Goal: Transaction & Acquisition: Purchase product/service

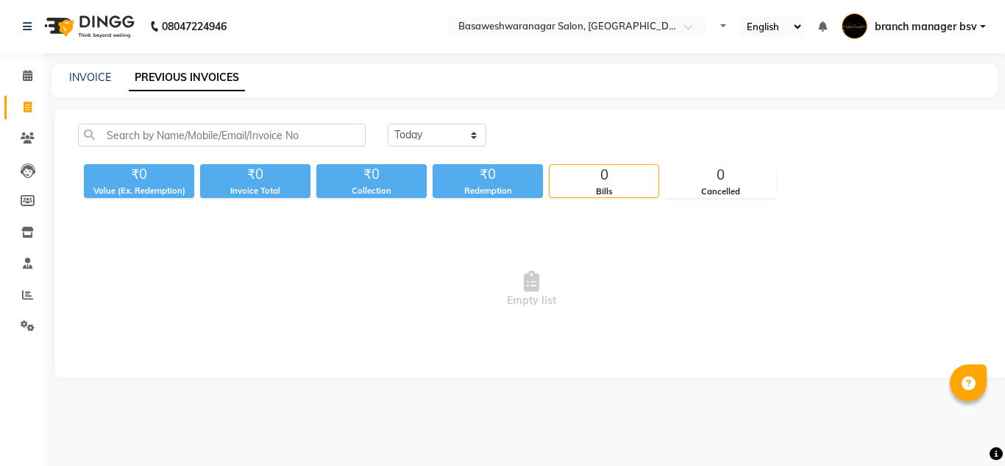
click at [427, 128] on select "Today Yesterday Custom Range" at bounding box center [437, 135] width 99 height 23
click at [388, 124] on select "[DATE] [DATE] Custom Range" at bounding box center [437, 135] width 99 height 23
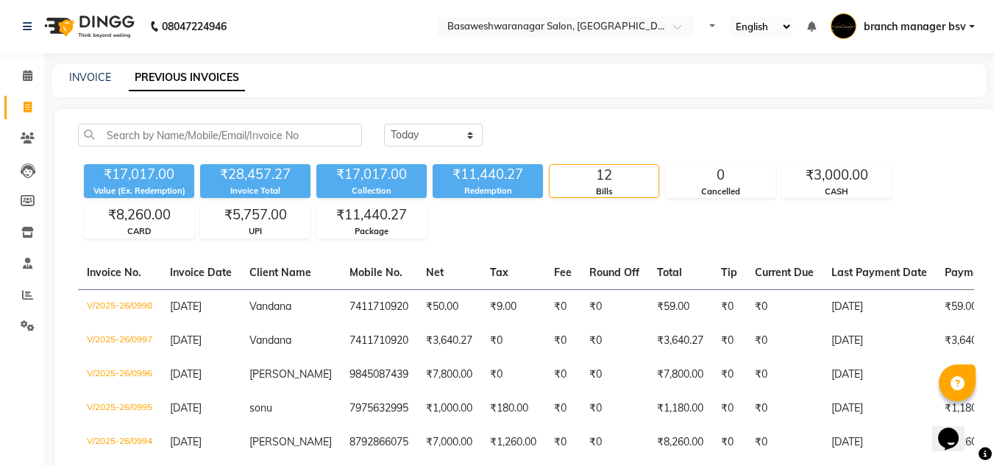
click at [457, 131] on select "[DATE] [DATE] Custom Range" at bounding box center [433, 135] width 99 height 23
select select "range"
click at [384, 124] on select "[DATE] [DATE] Custom Range" at bounding box center [433, 135] width 99 height 23
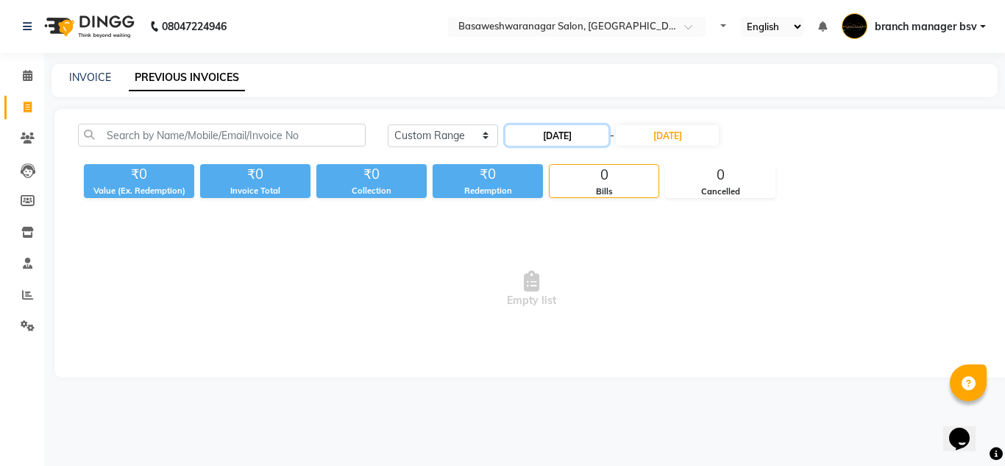
click at [540, 138] on input "[DATE]" at bounding box center [556, 135] width 103 height 21
select select "9"
select select "2025"
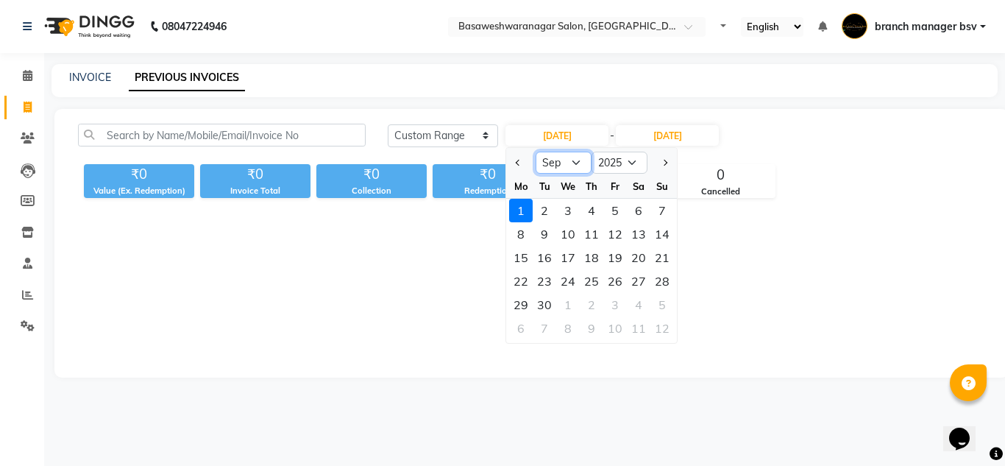
click at [566, 158] on select "Jan Feb Mar Apr May Jun [DATE] Aug Sep Oct Nov Dec" at bounding box center [563, 162] width 56 height 22
select select "8"
click at [535, 151] on select "Jan Feb Mar Apr May Jun [DATE] Aug Sep Oct Nov Dec" at bounding box center [563, 162] width 56 height 22
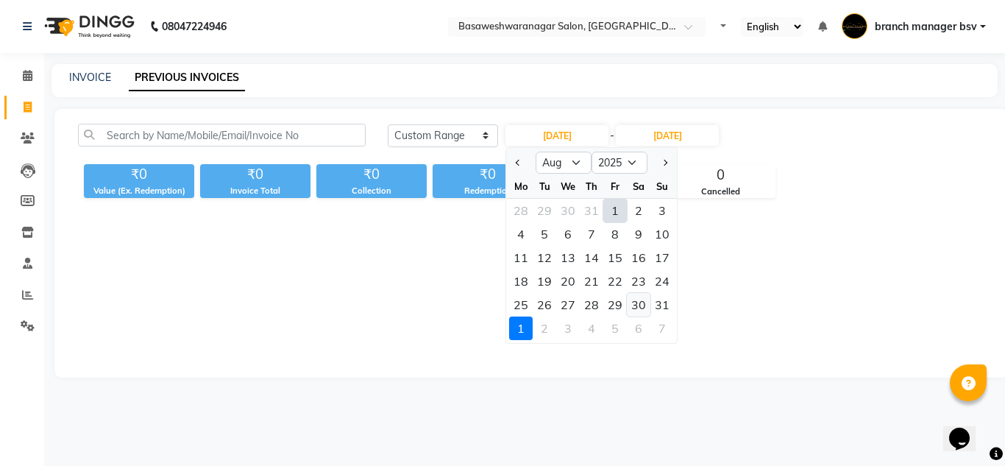
click at [642, 303] on div "30" at bounding box center [639, 305] width 24 height 24
type input "30-08-2025"
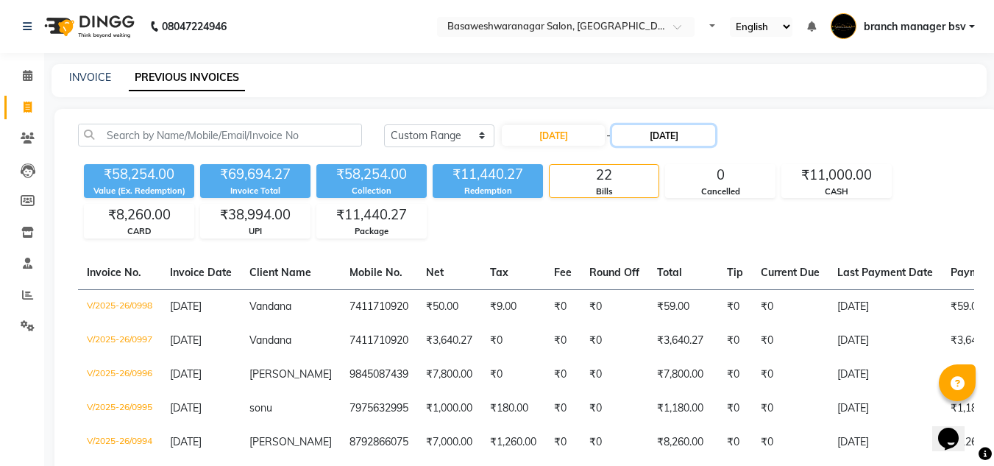
click at [652, 129] on input "[DATE]" at bounding box center [663, 135] width 103 height 21
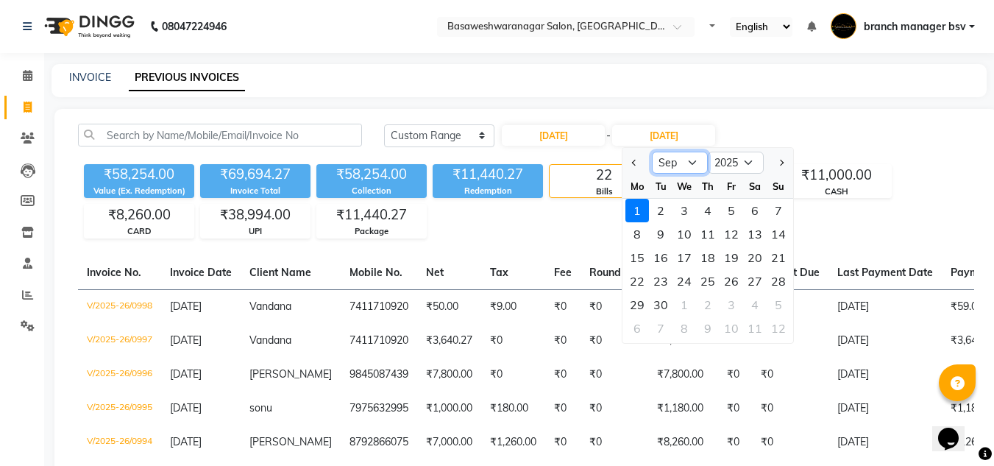
click at [680, 165] on select "Aug Sep Oct Nov Dec" at bounding box center [680, 162] width 56 height 22
select select "8"
click at [652, 151] on select "Aug Sep Oct Nov Dec" at bounding box center [680, 162] width 56 height 22
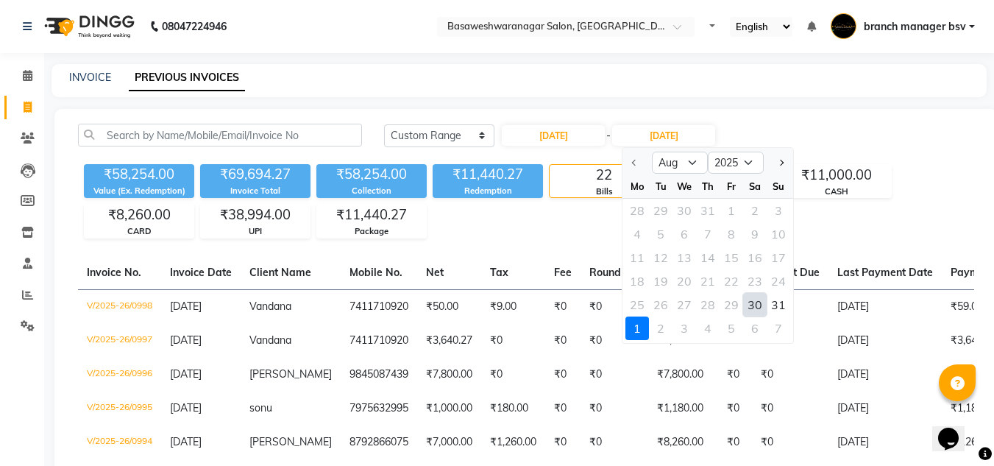
click at [752, 303] on div "30" at bounding box center [755, 305] width 24 height 24
type input "30-08-2025"
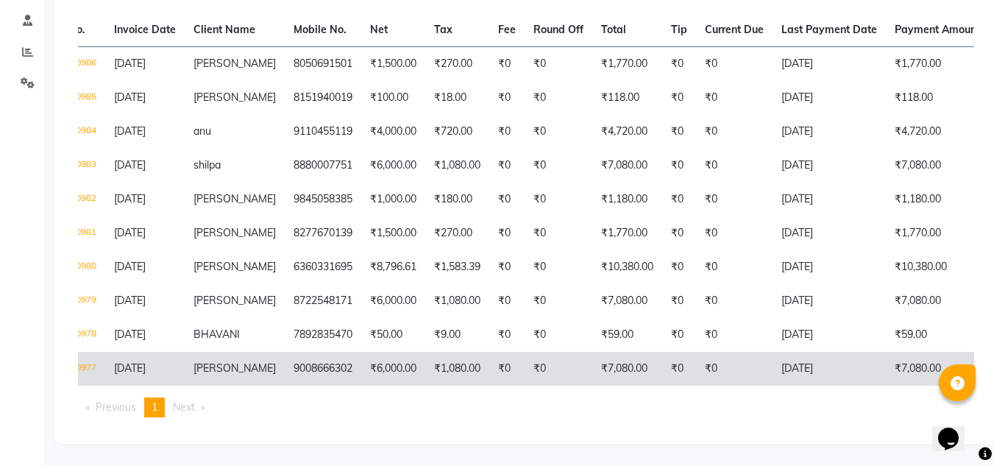
scroll to position [0, 55]
click at [339, 352] on td "9008666302" at bounding box center [323, 369] width 76 height 34
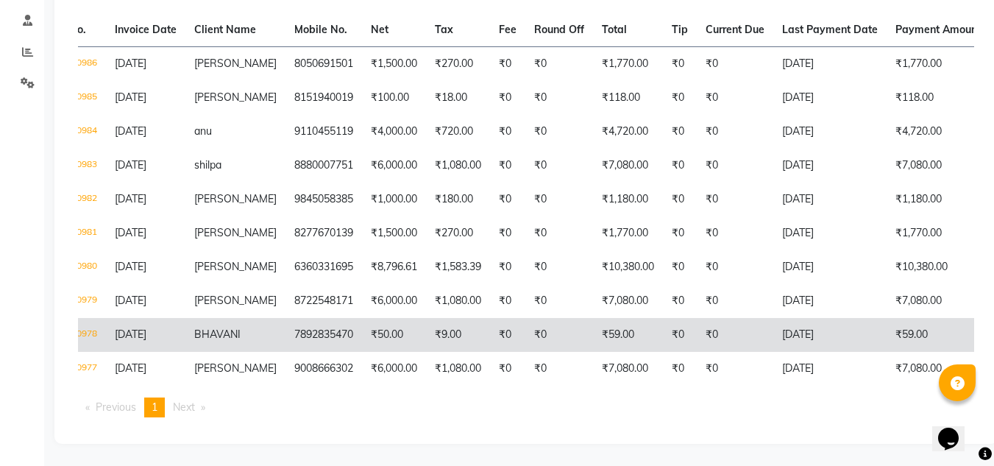
click at [232, 327] on span "BHAVANI" at bounding box center [217, 333] width 46 height 13
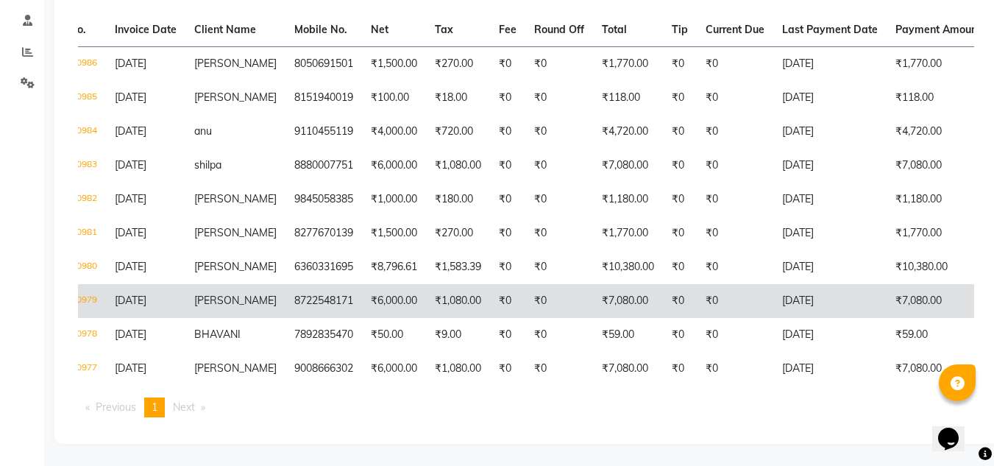
click at [306, 284] on td "8722548171" at bounding box center [323, 301] width 76 height 34
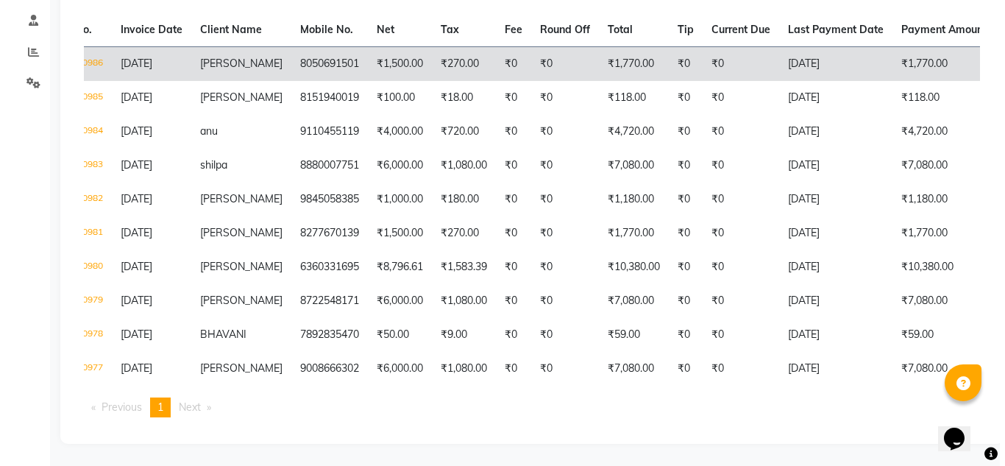
scroll to position [0, 0]
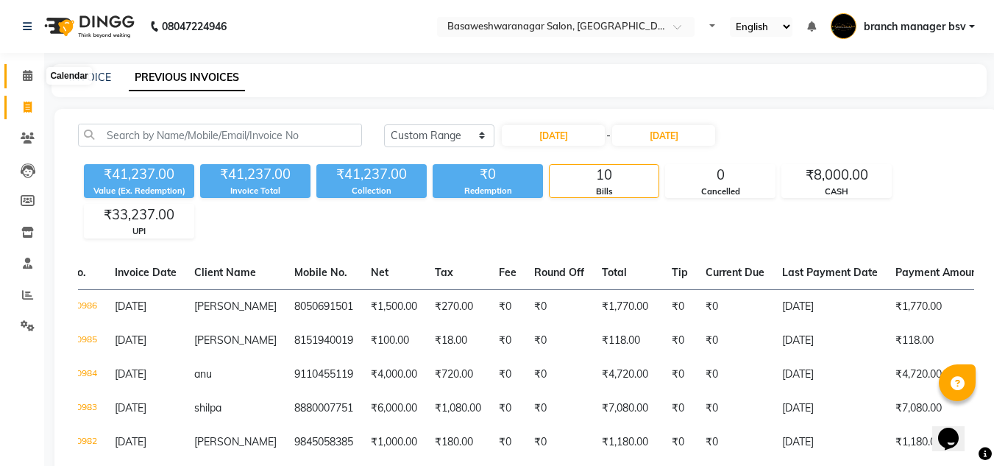
click at [32, 79] on icon at bounding box center [28, 75] width 10 height 11
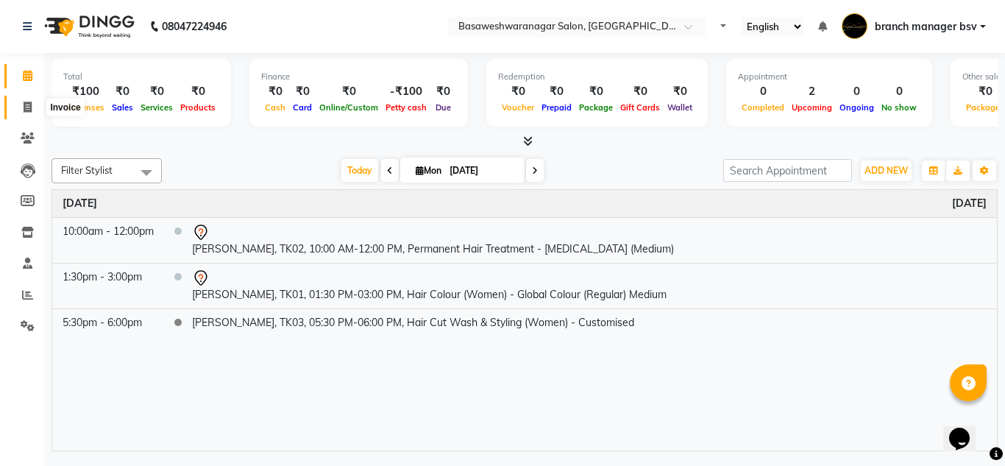
click at [29, 106] on icon at bounding box center [28, 106] width 8 height 11
select select "service"
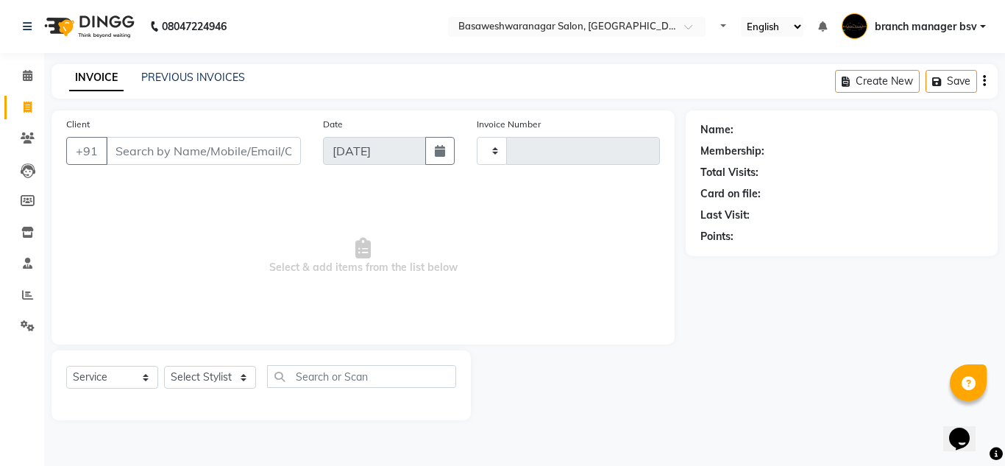
type input "0999"
select select "842"
click at [162, 156] on input "Client" at bounding box center [203, 151] width 195 height 28
type input "9663220759"
click at [276, 143] on button "Add Client" at bounding box center [263, 151] width 76 height 28
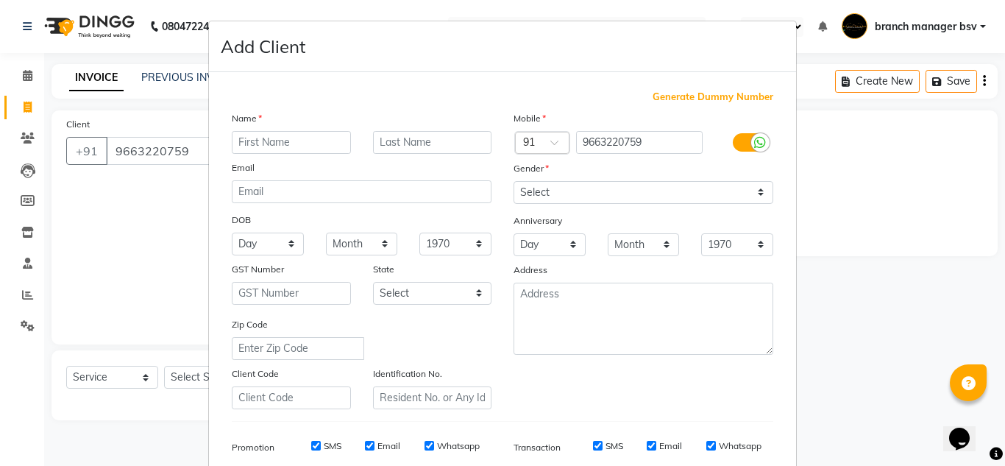
click at [262, 135] on input "text" at bounding box center [291, 142] width 119 height 23
type input "[PERSON_NAME]"
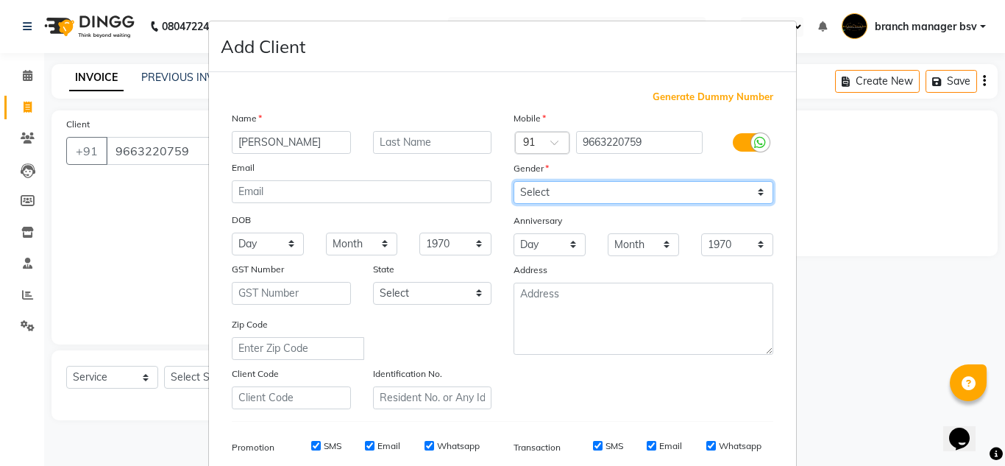
click at [561, 190] on select "Select [DEMOGRAPHIC_DATA] [DEMOGRAPHIC_DATA] Other Prefer Not To Say" at bounding box center [643, 192] width 260 height 23
select select "female"
click at [513, 181] on select "Select [DEMOGRAPHIC_DATA] [DEMOGRAPHIC_DATA] Other Prefer Not To Say" at bounding box center [643, 192] width 260 height 23
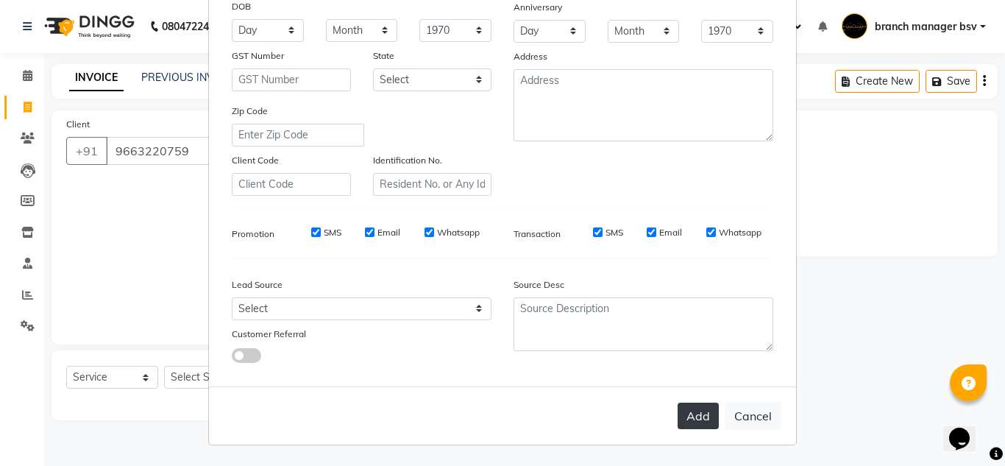
click at [697, 417] on button "Add" at bounding box center [697, 415] width 41 height 26
click at [759, 414] on button "Cancel" at bounding box center [752, 416] width 57 height 28
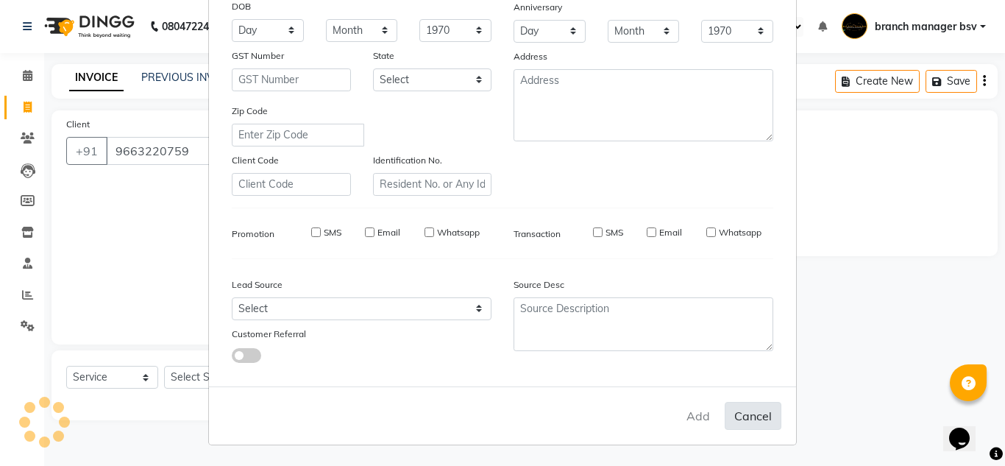
select select
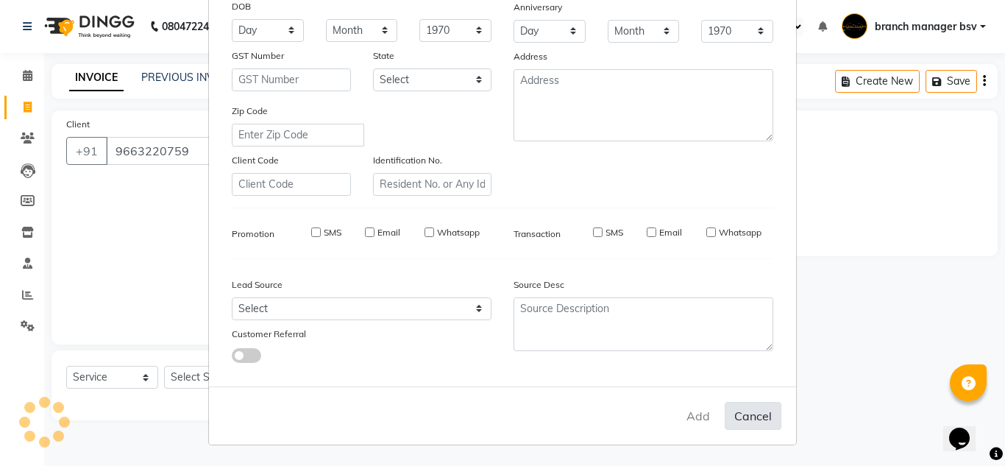
select select
checkbox input "false"
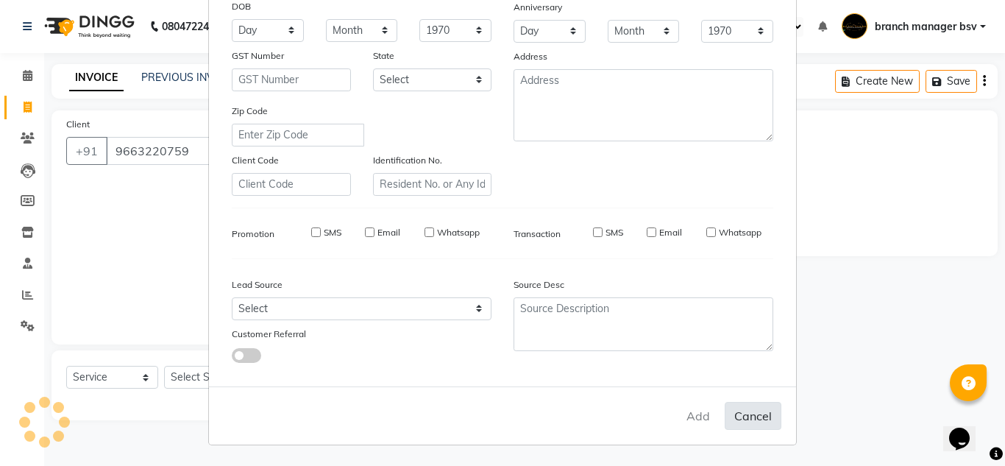
checkbox input "false"
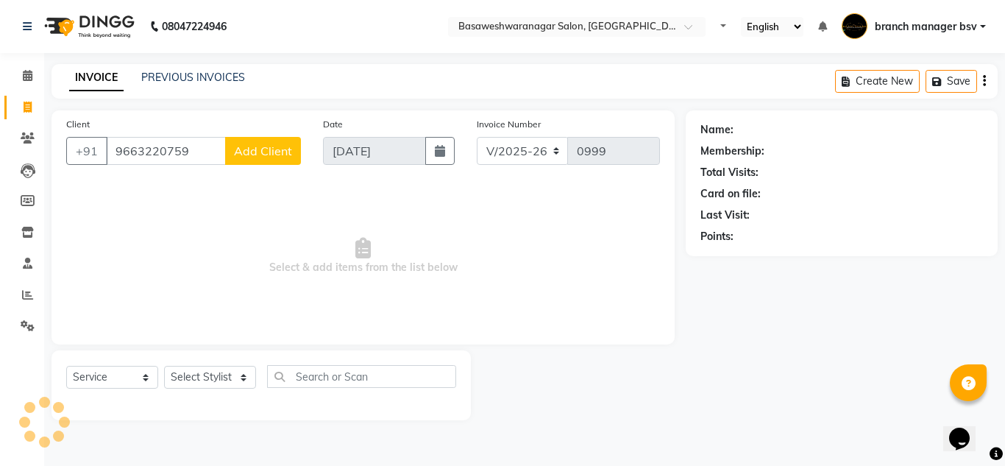
click at [245, 149] on span "Add Client" at bounding box center [263, 150] width 58 height 15
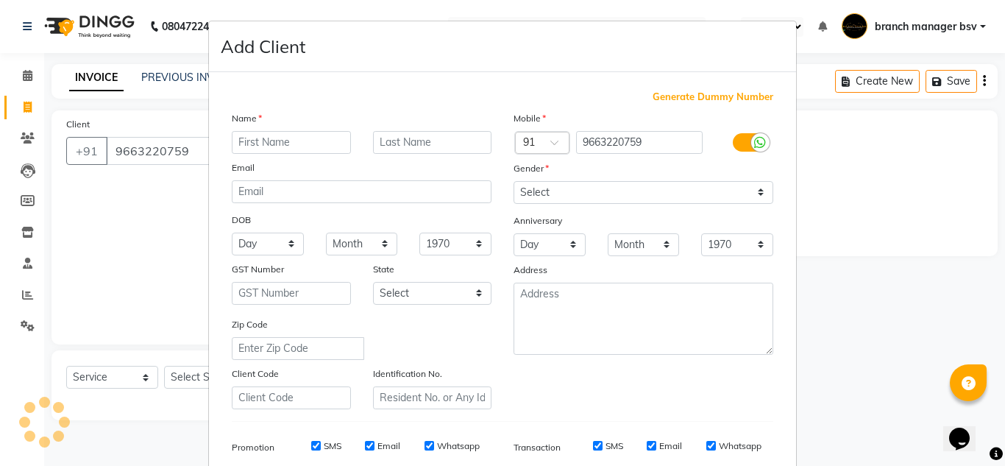
click at [284, 138] on input "text" at bounding box center [291, 142] width 119 height 23
type input "vasu"
select select
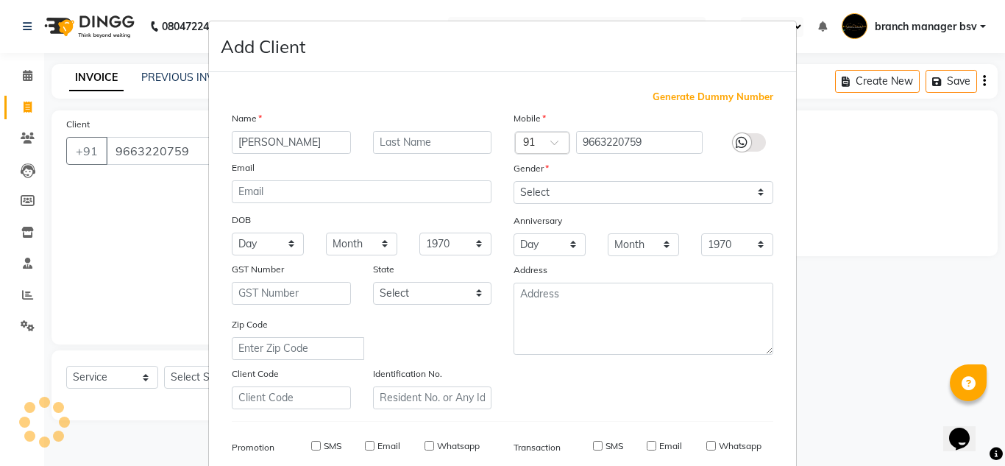
select select
checkbox input "false"
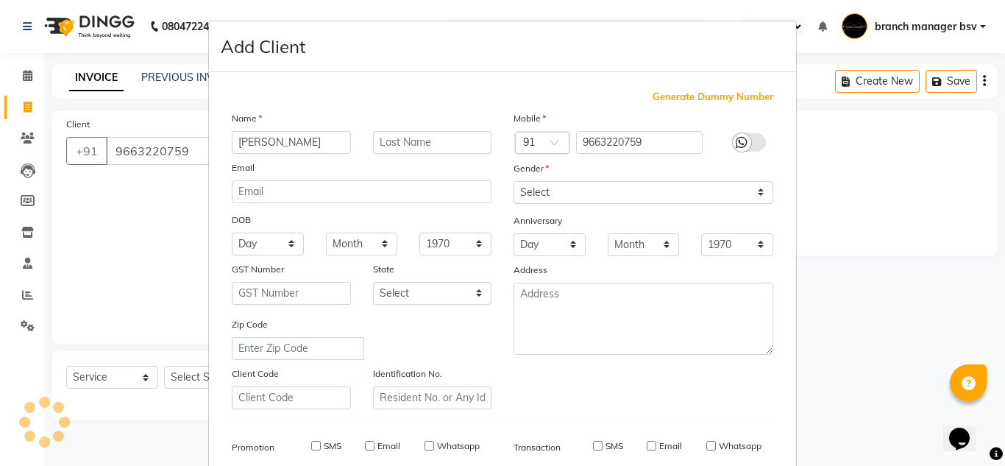
checkbox input "false"
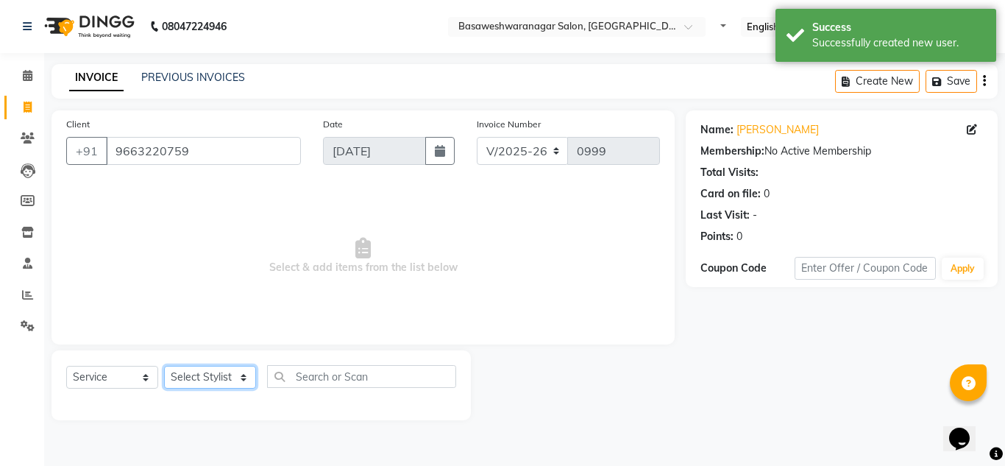
click at [242, 368] on select "Select Stylist [PERSON_NAME] manager bsv [PERSON_NAME] [PERSON_NAME] [PERSON_NA…" at bounding box center [210, 377] width 92 height 23
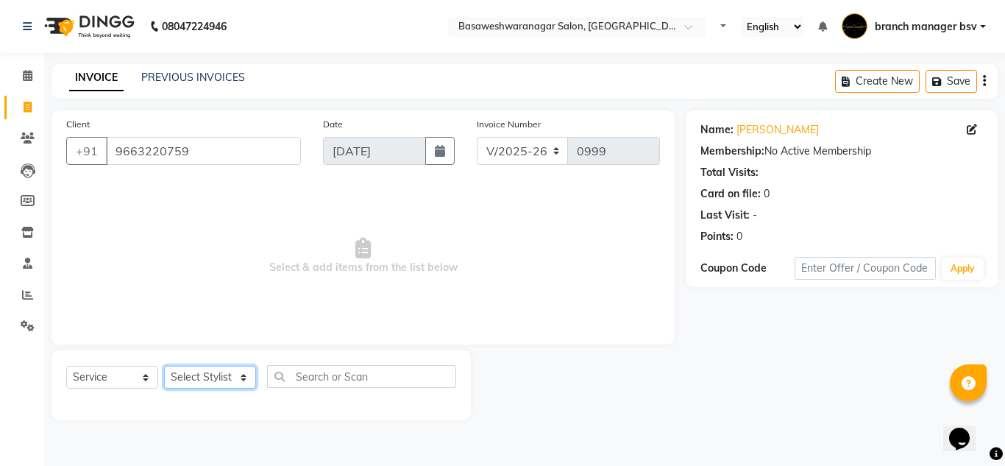
select select "30333"
click at [164, 366] on select "Select Stylist [PERSON_NAME] manager bsv [PERSON_NAME] [PERSON_NAME] [PERSON_NA…" at bounding box center [210, 377] width 92 height 23
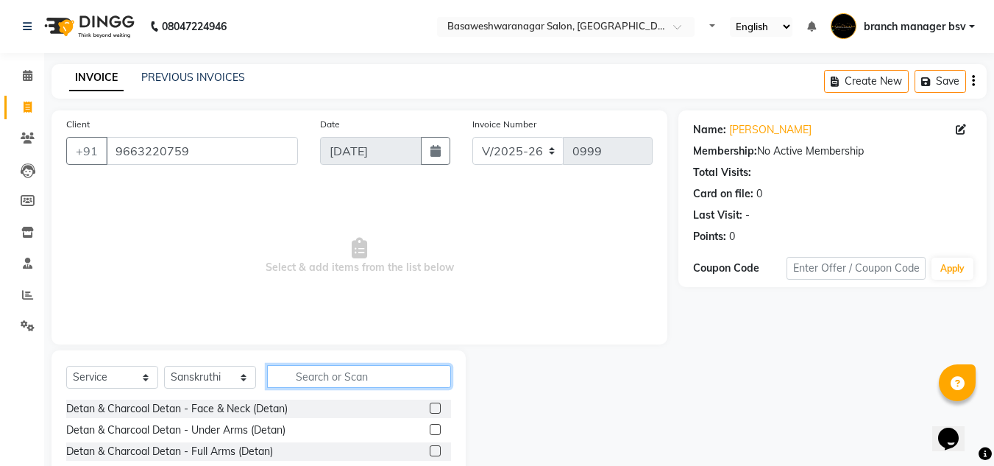
click at [322, 383] on input "text" at bounding box center [359, 376] width 184 height 23
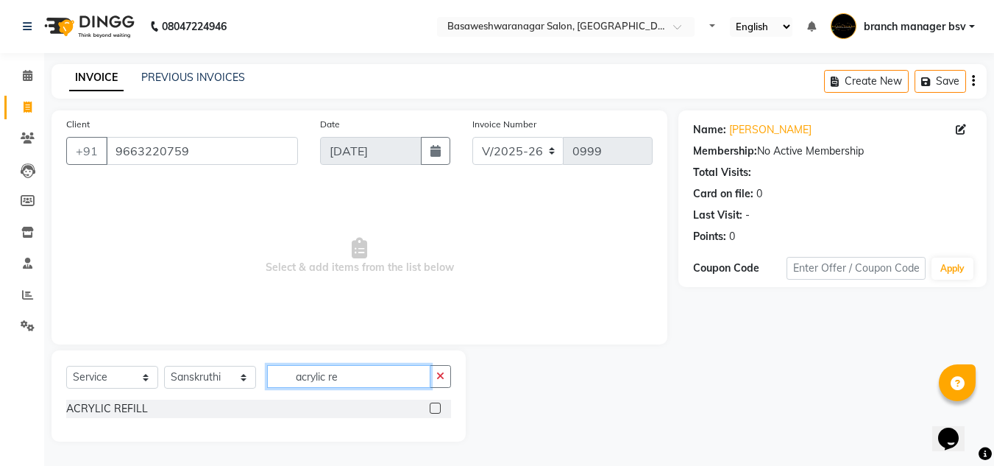
scroll to position [0, 0]
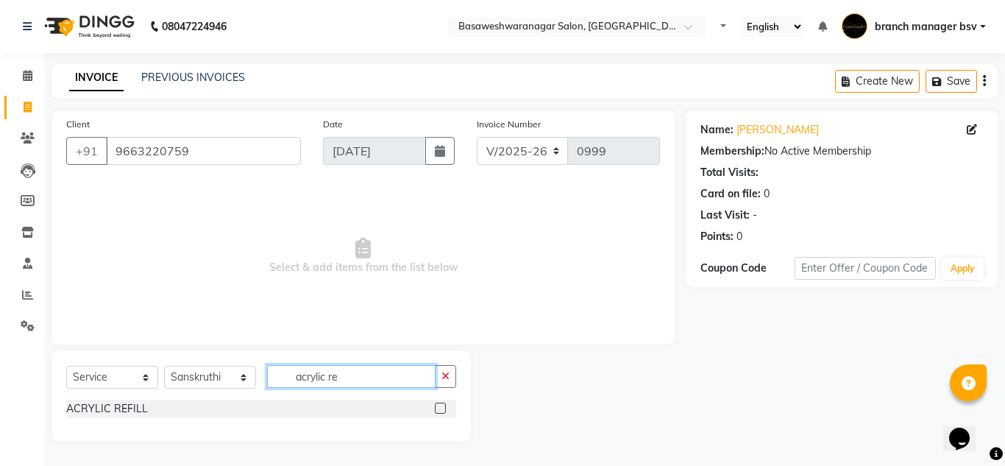
type input "acrylic re"
click at [446, 405] on div at bounding box center [445, 408] width 21 height 18
click at [438, 405] on label at bounding box center [440, 407] width 11 height 11
click at [438, 405] on input "checkbox" at bounding box center [440, 409] width 10 height 10
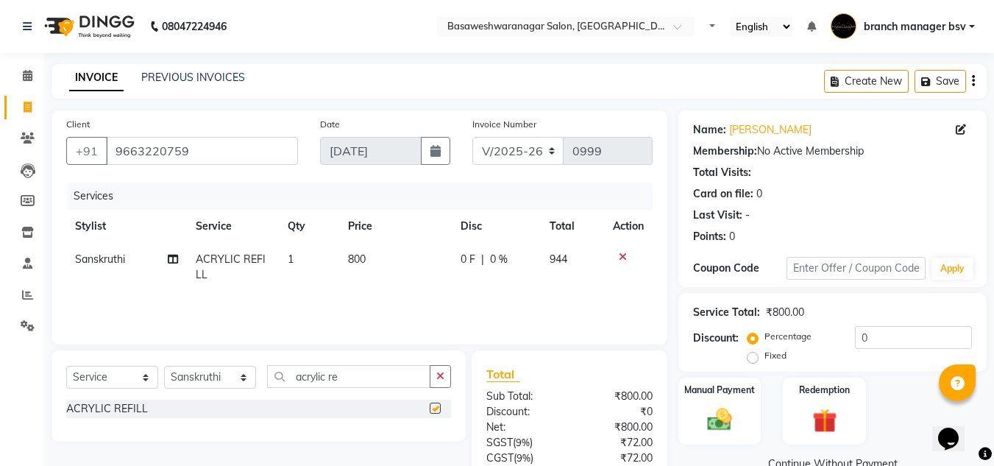
checkbox input "false"
click at [349, 368] on input "acrylic re" at bounding box center [348, 376] width 163 height 23
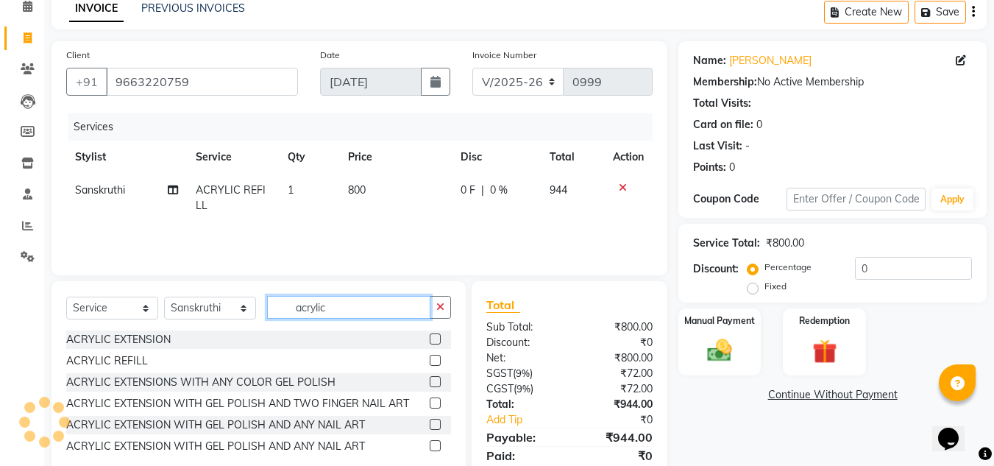
scroll to position [70, 0]
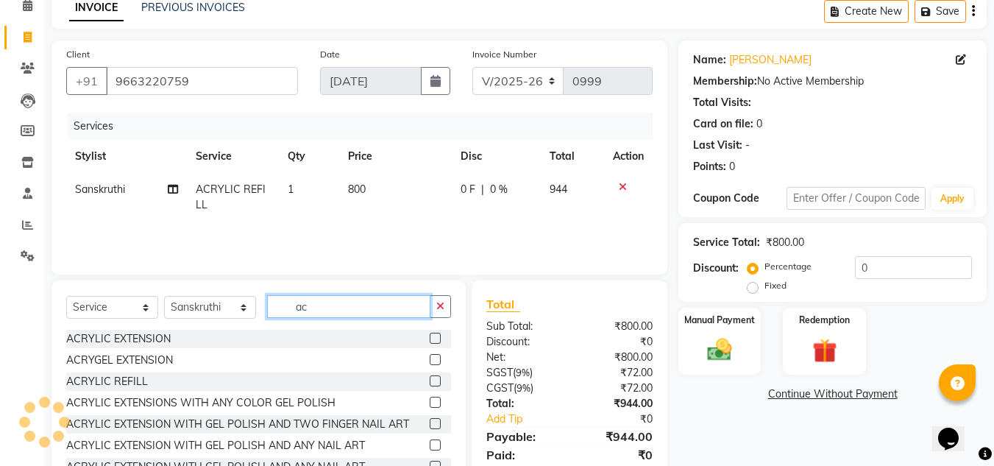
type input "a"
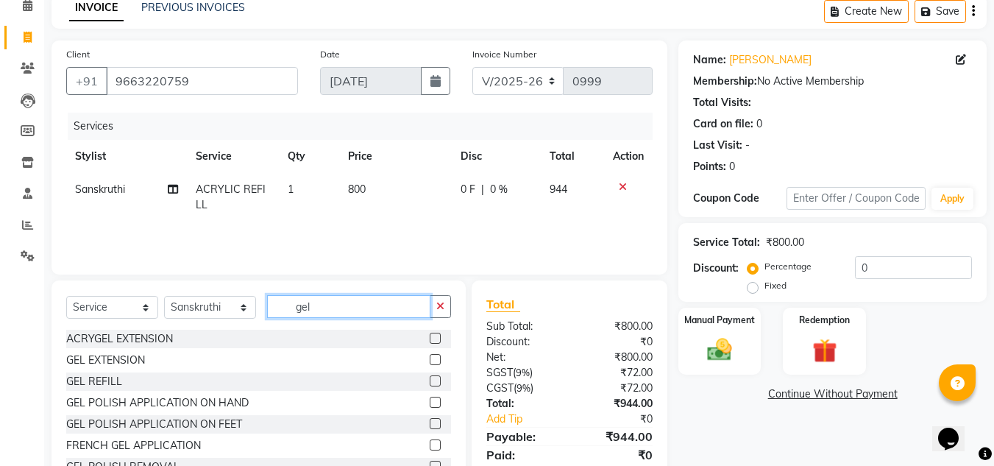
type input "gel"
click at [429, 335] on label at bounding box center [434, 337] width 11 height 11
click at [429, 335] on input "checkbox" at bounding box center [434, 339] width 10 height 10
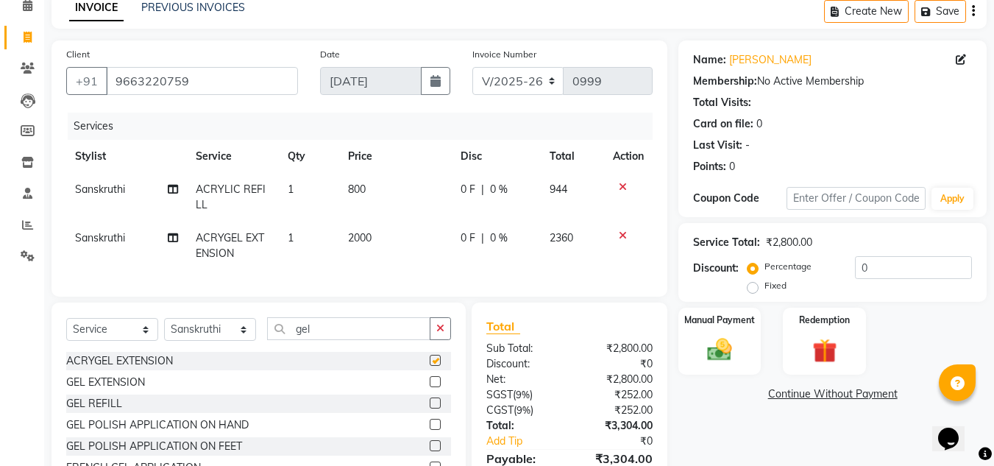
checkbox input "false"
click at [615, 232] on div at bounding box center [628, 235] width 31 height 10
click at [620, 232] on icon at bounding box center [622, 235] width 8 height 10
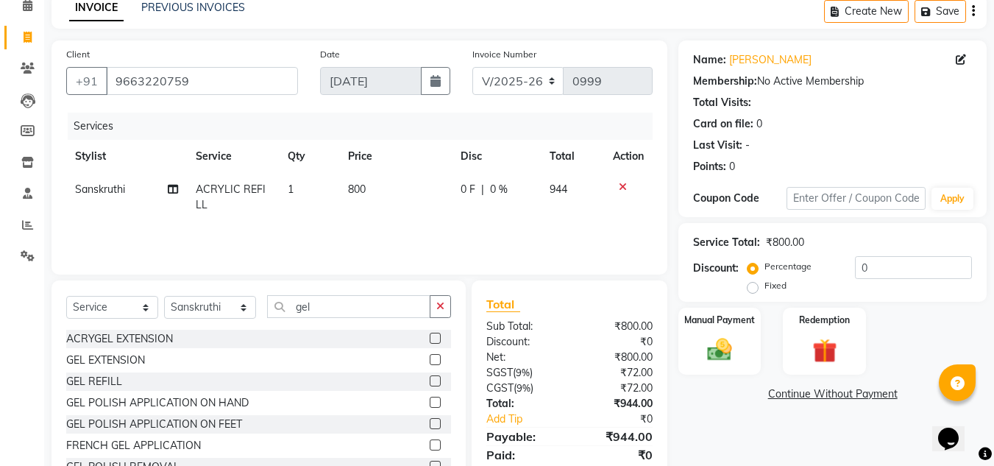
click at [624, 185] on icon at bounding box center [622, 187] width 8 height 10
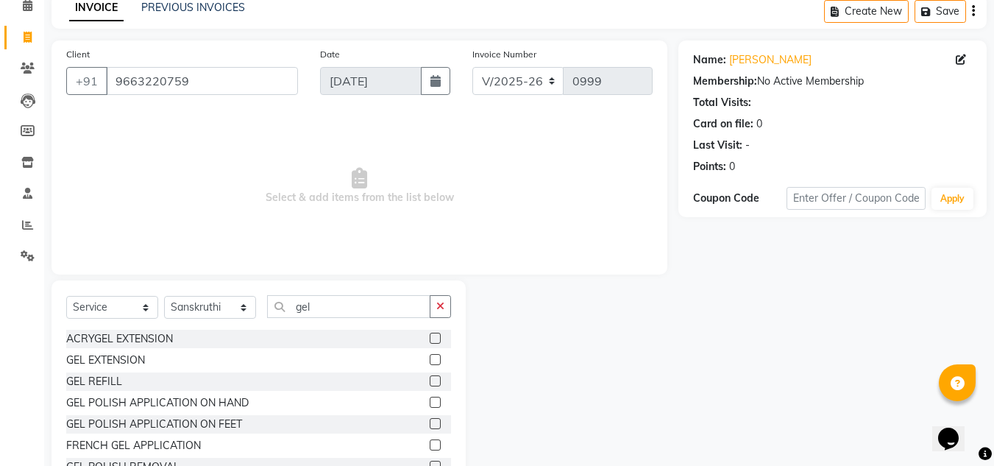
scroll to position [124, 0]
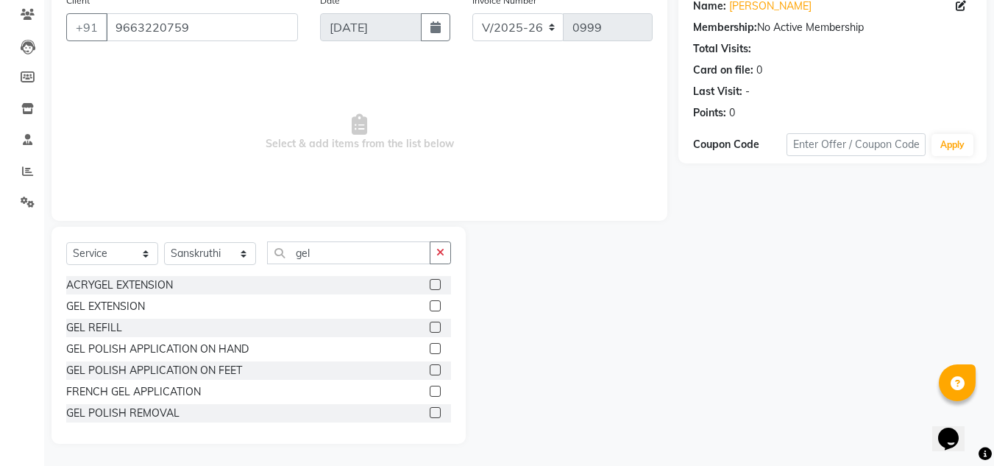
click at [429, 413] on label at bounding box center [434, 412] width 11 height 11
click at [429, 413] on input "checkbox" at bounding box center [434, 413] width 10 height 10
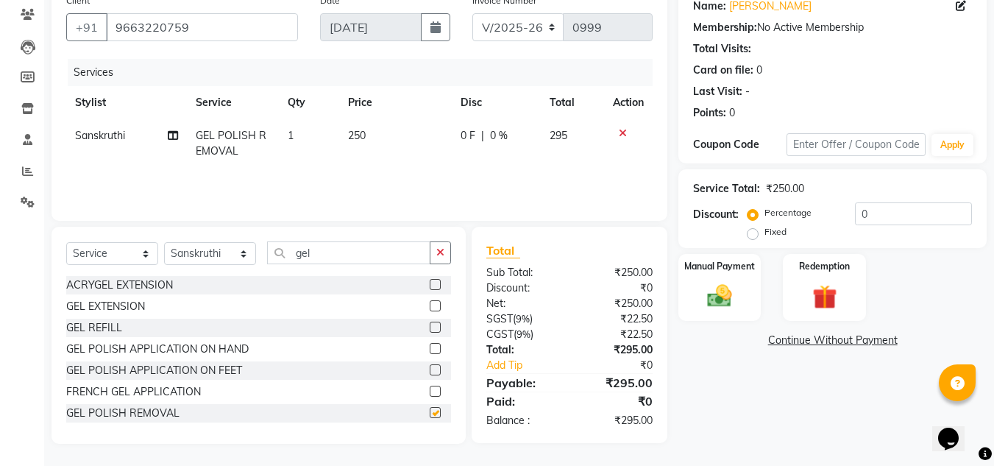
checkbox input "false"
click at [376, 140] on td "250" at bounding box center [395, 143] width 113 height 49
select select "30333"
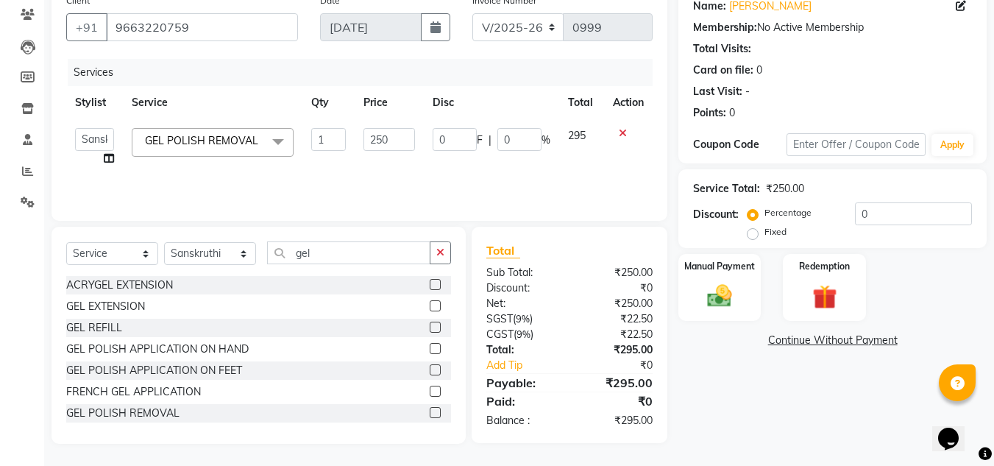
click at [261, 135] on link "x" at bounding box center [261, 140] width 7 height 13
type input "0"
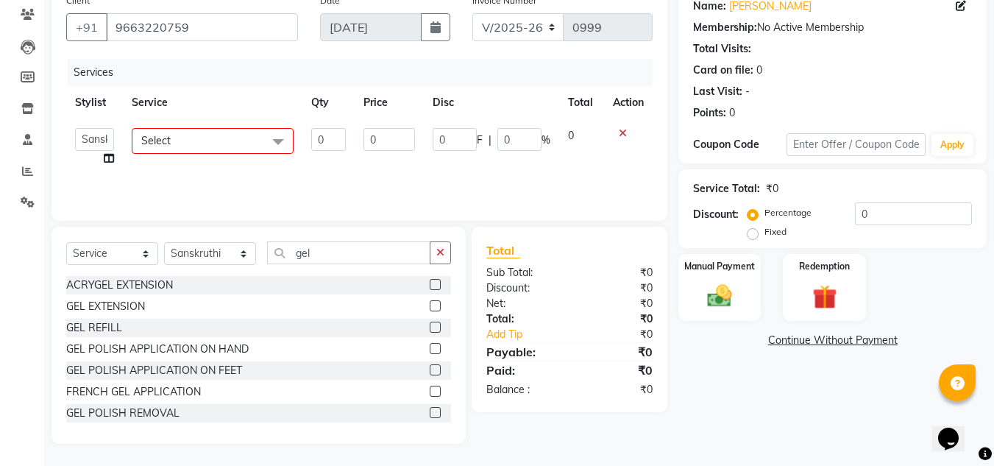
click at [343, 238] on div "Select Service Product Membership Package Voucher Prepaid Gift Card Select Styl…" at bounding box center [258, 335] width 414 height 217
click at [340, 252] on input "gel" at bounding box center [348, 252] width 163 height 23
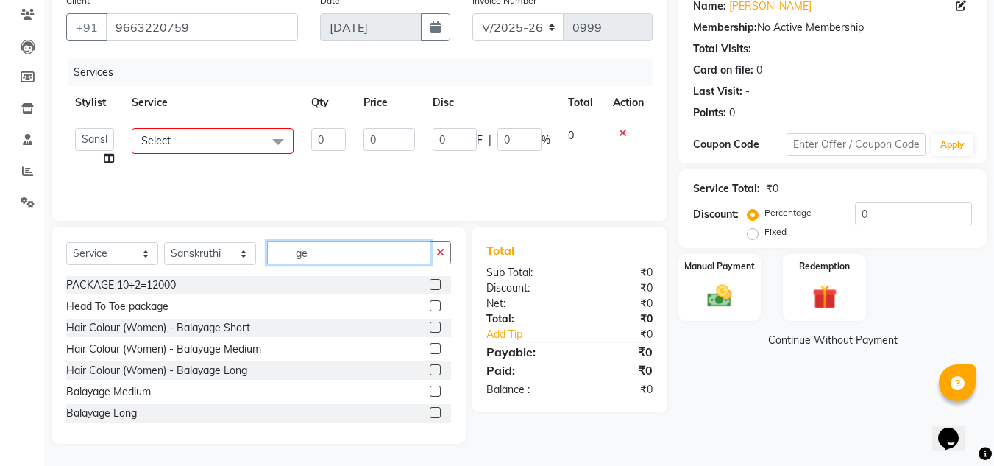
type input "g"
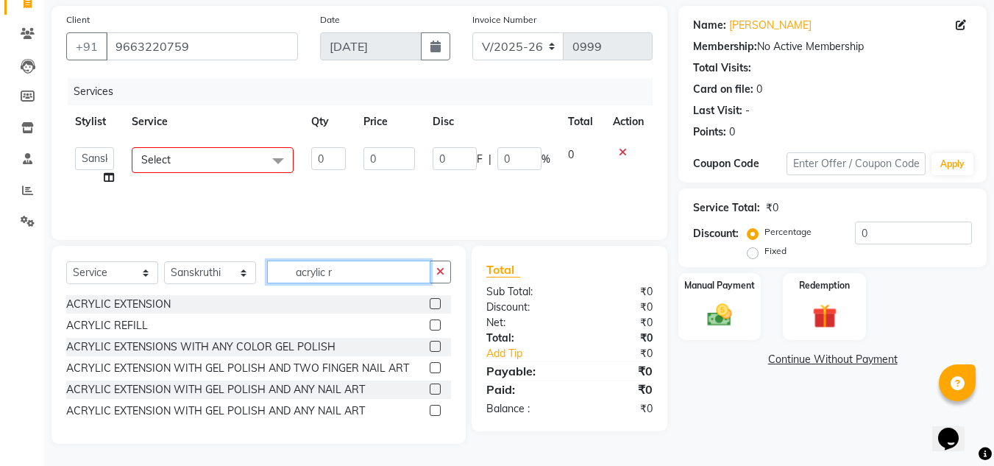
scroll to position [92, 0]
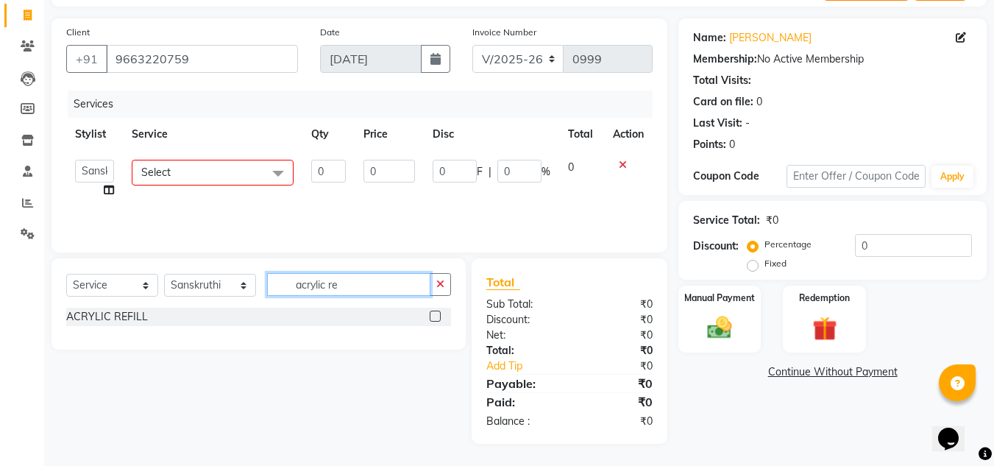
type input "acrylic re"
click at [436, 318] on label at bounding box center [434, 315] width 11 height 11
click at [436, 318] on input "checkbox" at bounding box center [434, 317] width 10 height 10
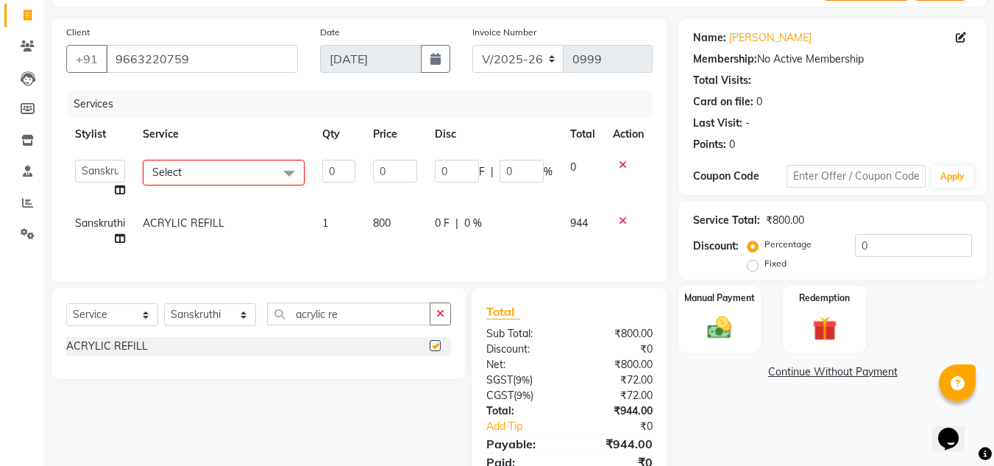
checkbox input "false"
click at [620, 161] on icon at bounding box center [622, 165] width 8 height 10
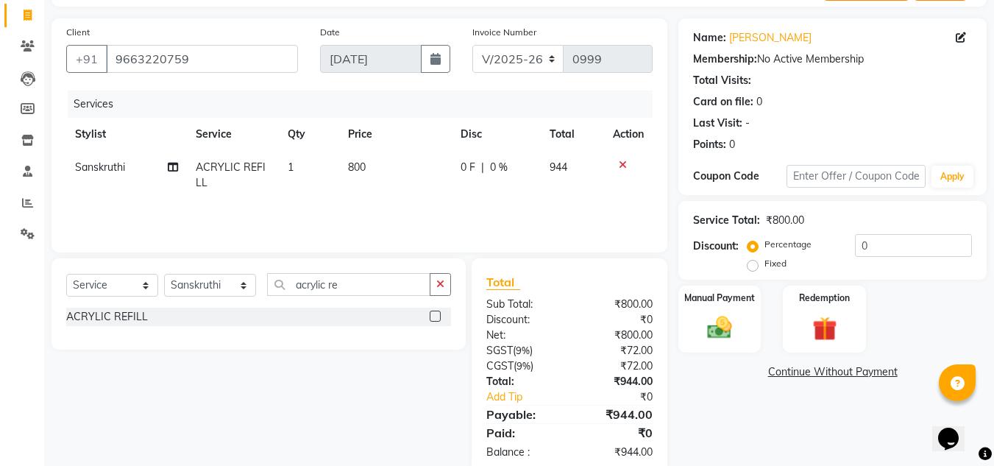
click at [368, 165] on td "800" at bounding box center [395, 175] width 113 height 49
select select "30333"
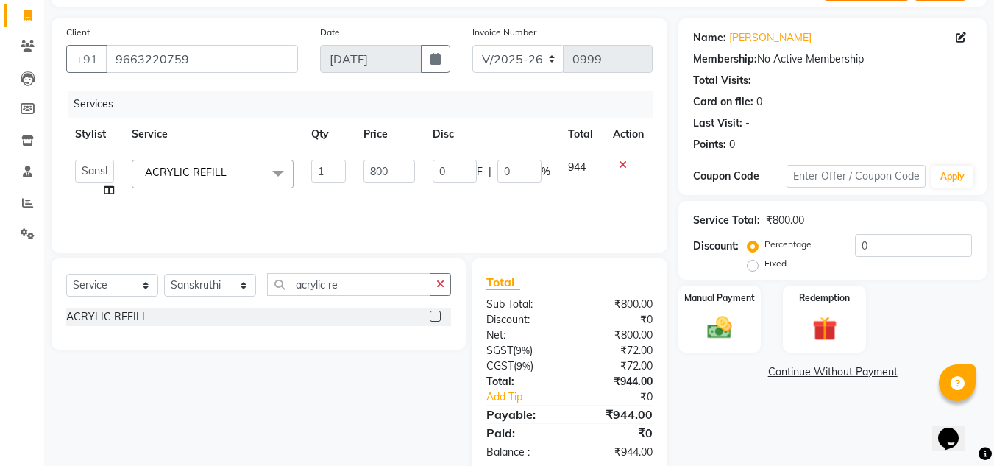
click at [624, 160] on icon at bounding box center [622, 165] width 8 height 10
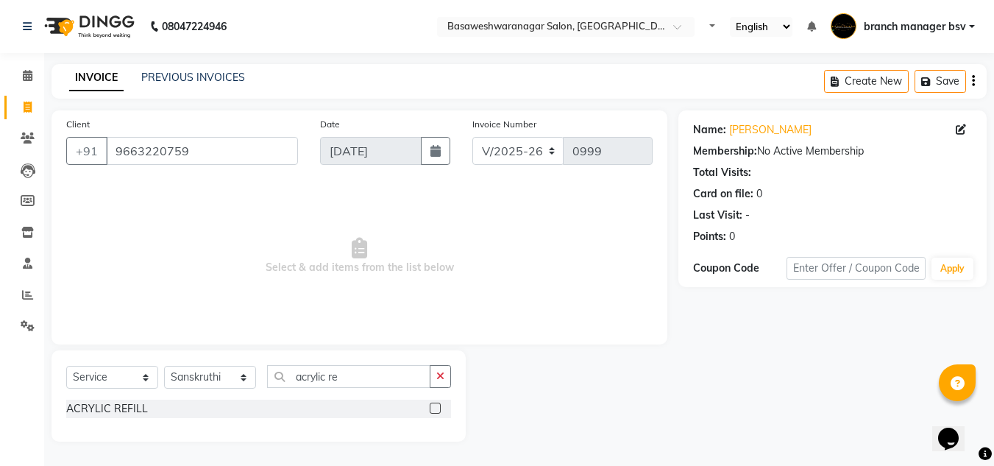
scroll to position [0, 0]
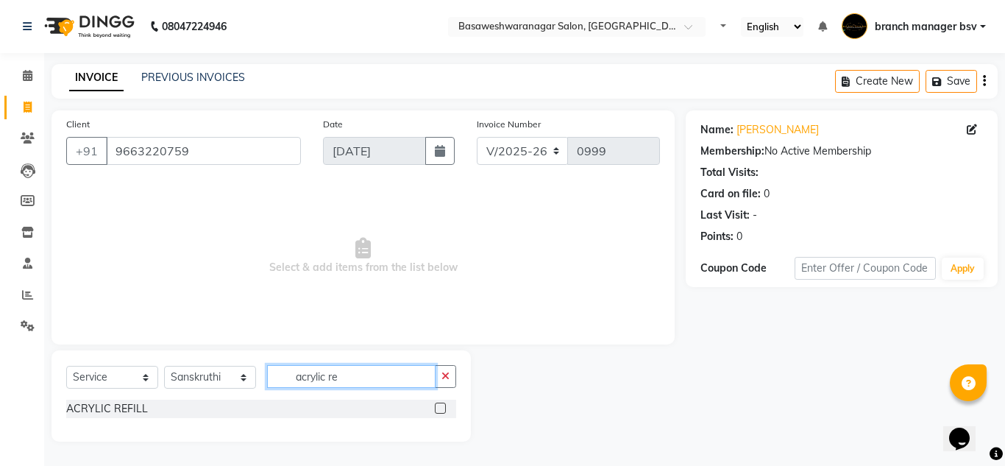
click at [369, 376] on input "acrylic re" at bounding box center [351, 376] width 168 height 23
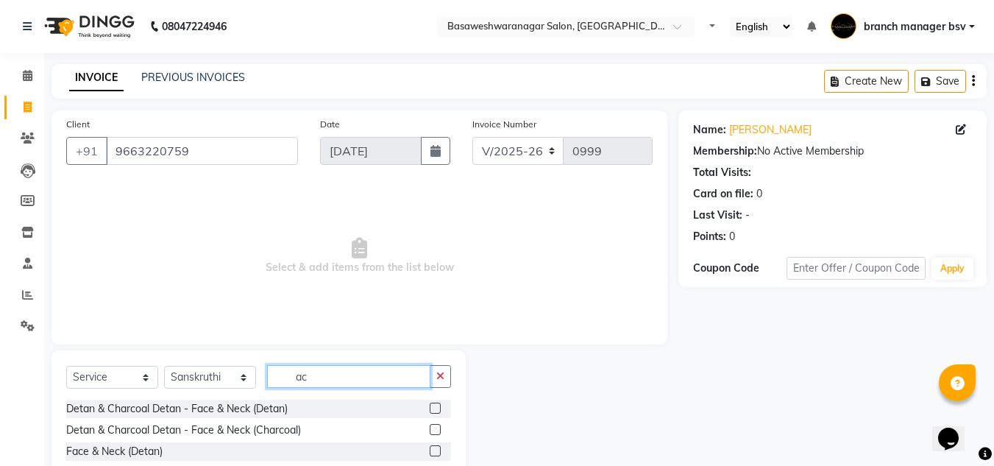
type input "a"
type input "gel po"
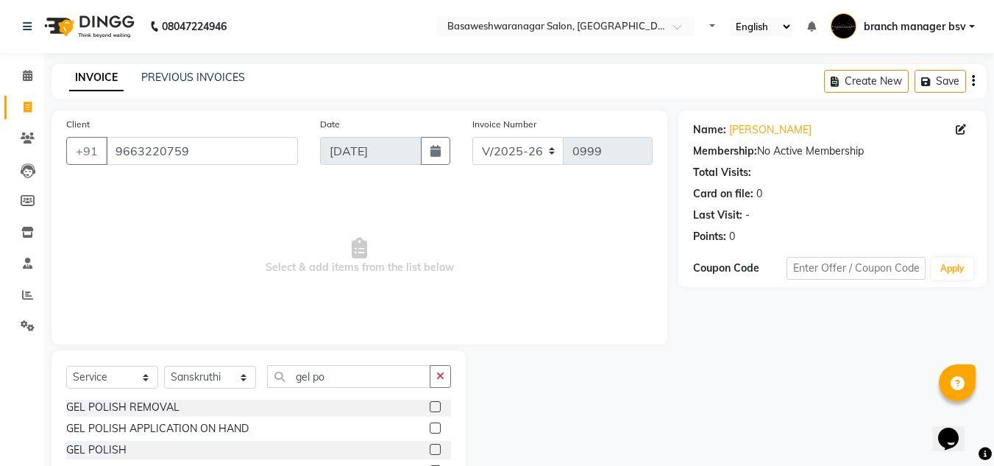
click at [429, 403] on label at bounding box center [434, 406] width 11 height 11
click at [429, 403] on input "checkbox" at bounding box center [434, 407] width 10 height 10
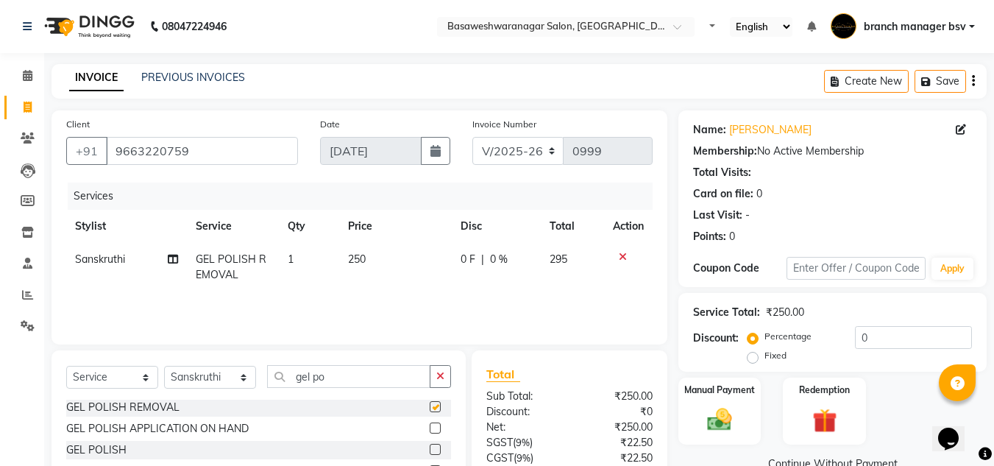
checkbox input "false"
click at [374, 263] on td "250" at bounding box center [395, 267] width 113 height 49
select select "30333"
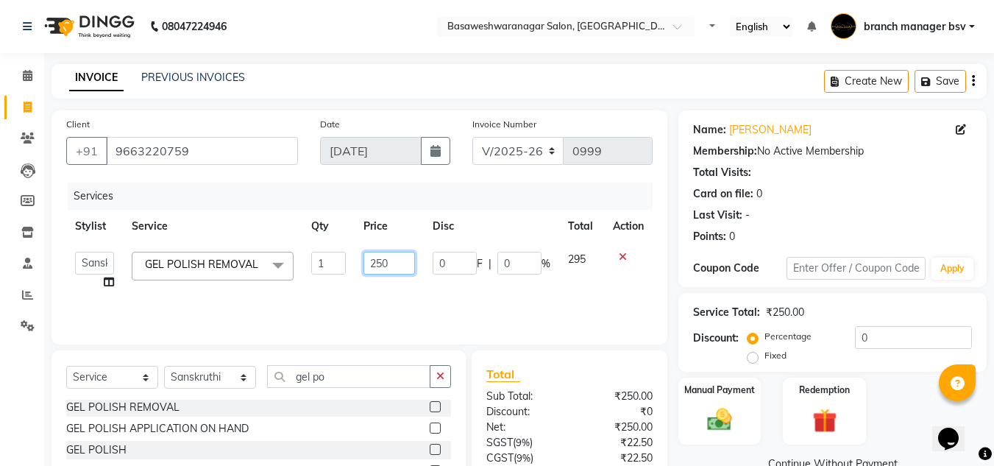
click at [413, 263] on input "250" at bounding box center [388, 263] width 51 height 23
type input "2"
type input "500"
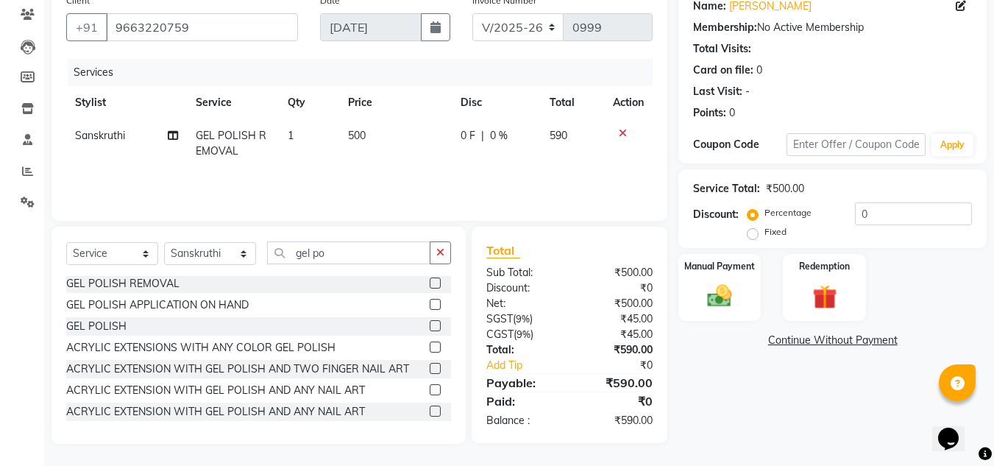
click at [685, 371] on div "Name: Vasudha Membership: No Active Membership Total Visits: Card on file: 0 La…" at bounding box center [837, 215] width 319 height 457
click at [727, 305] on img at bounding box center [719, 295] width 41 height 29
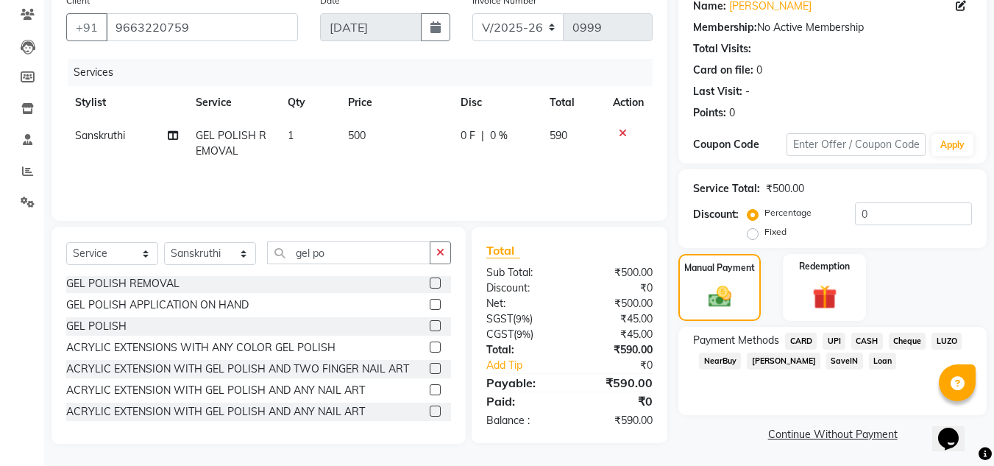
click at [834, 337] on span "UPI" at bounding box center [833, 340] width 23 height 17
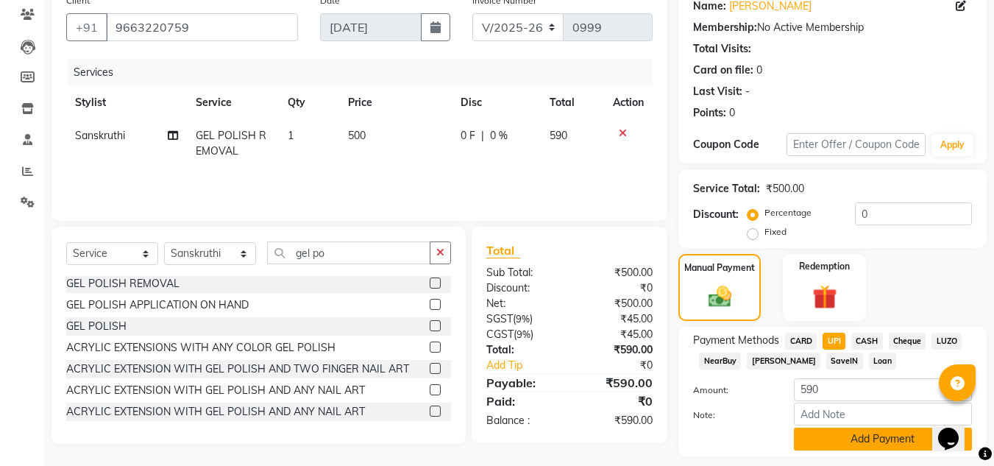
click at [866, 444] on button "Add Payment" at bounding box center [883, 438] width 178 height 23
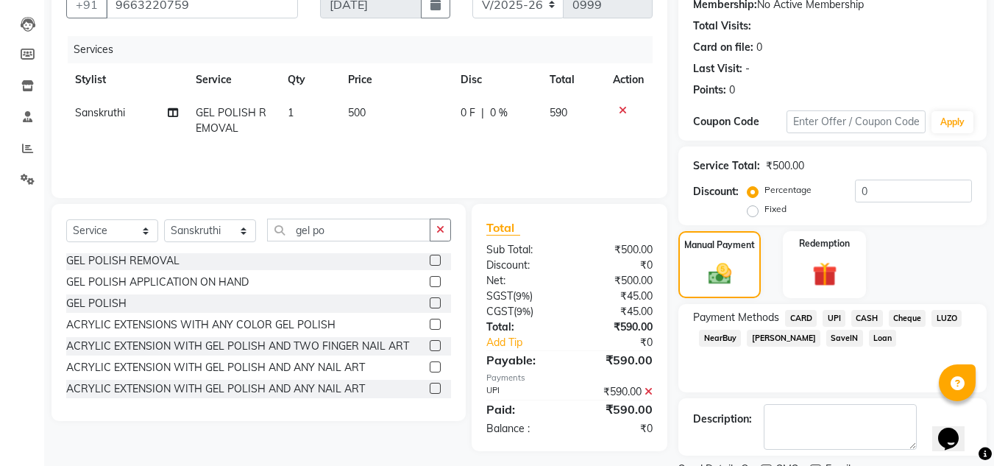
scroll to position [208, 0]
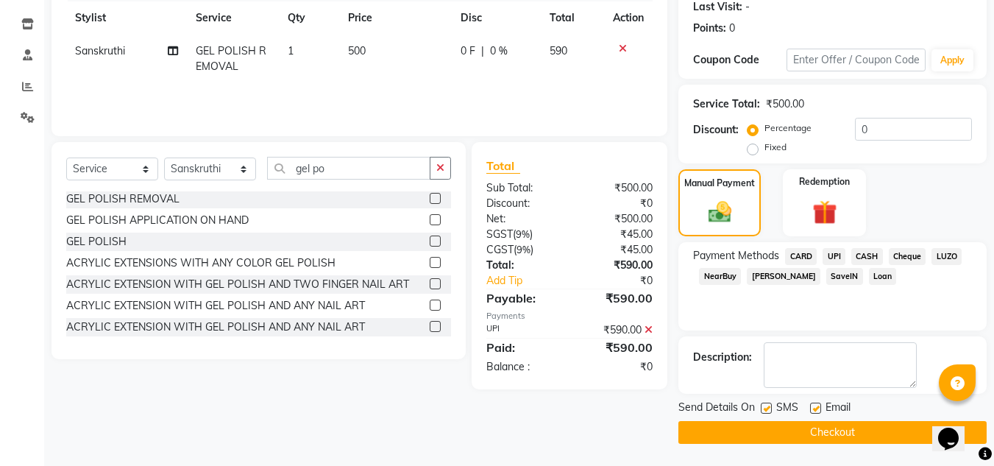
click at [849, 432] on button "Checkout" at bounding box center [832, 432] width 308 height 23
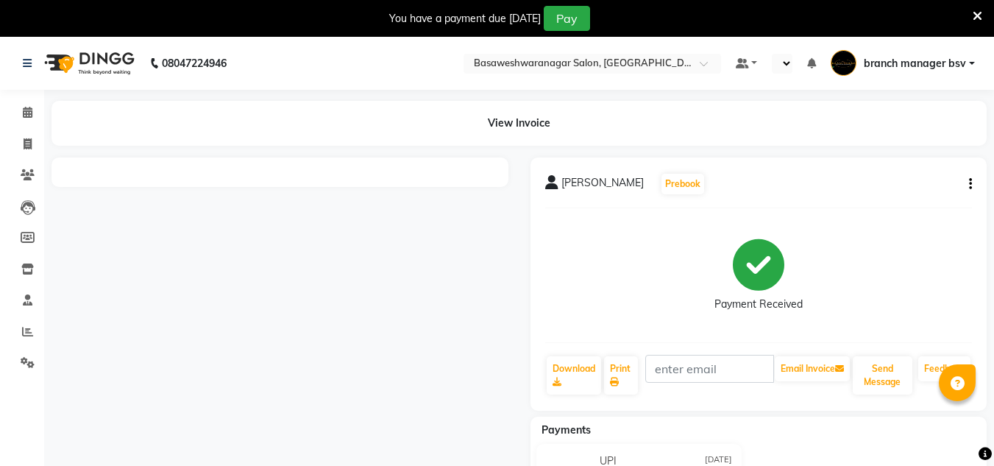
select select "en"
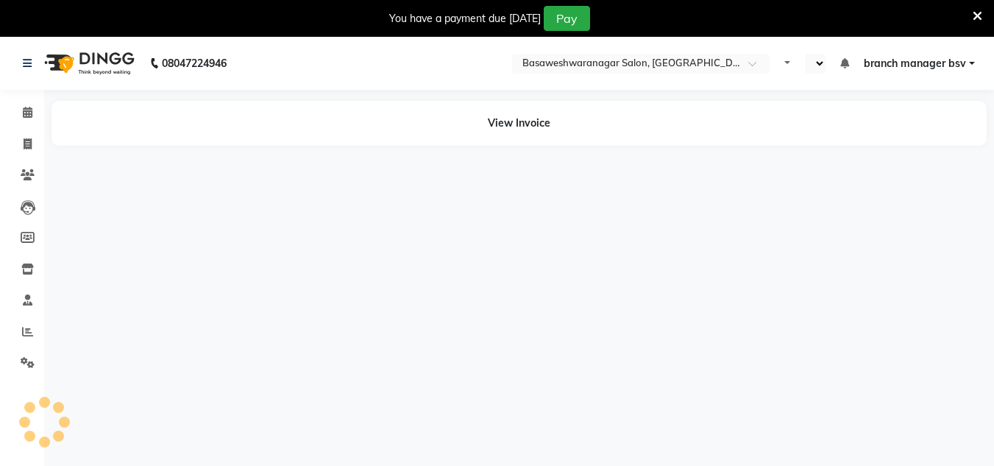
select select "en"
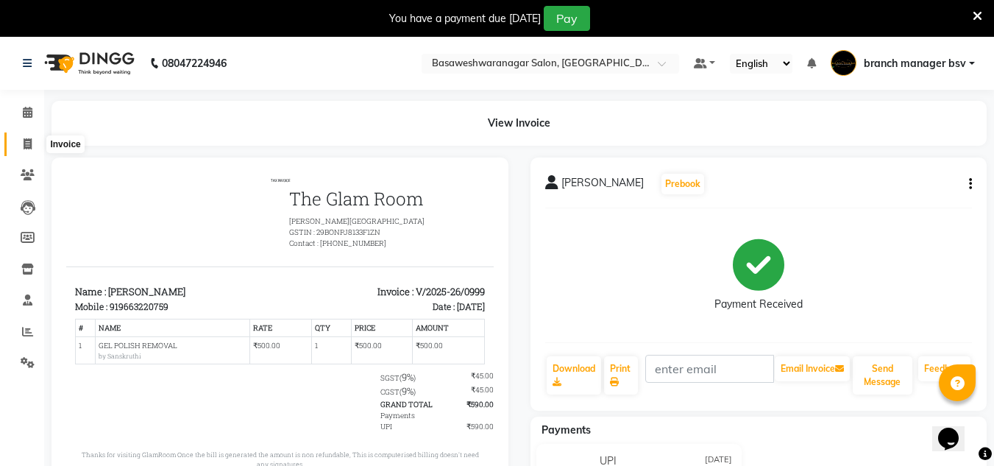
click at [26, 147] on icon at bounding box center [28, 143] width 8 height 11
select select "service"
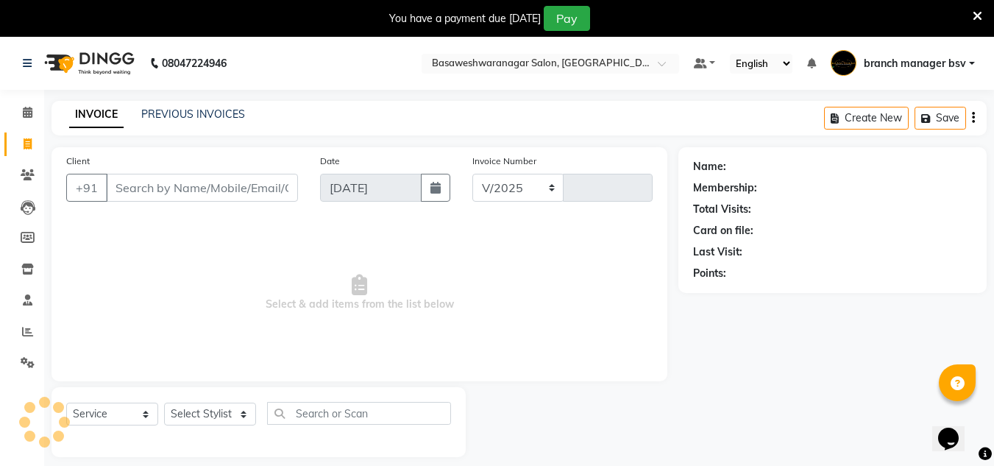
select select "842"
type input "1000"
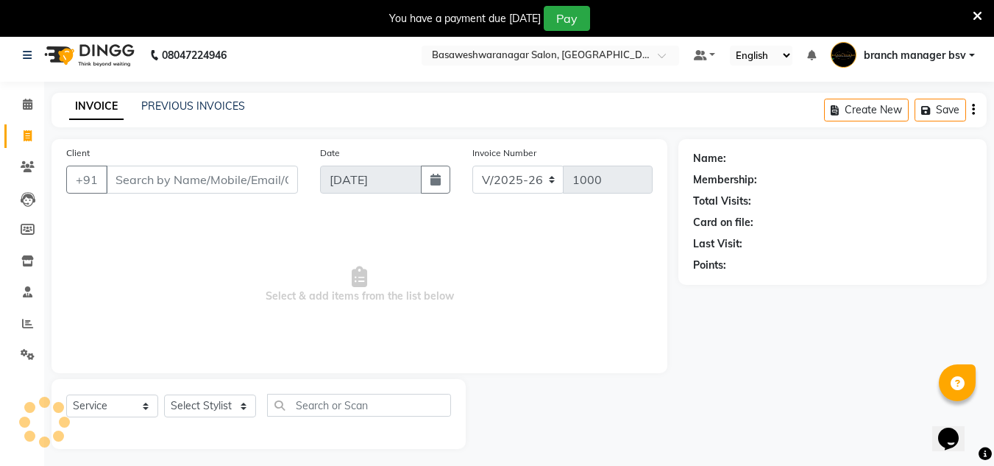
scroll to position [37, 0]
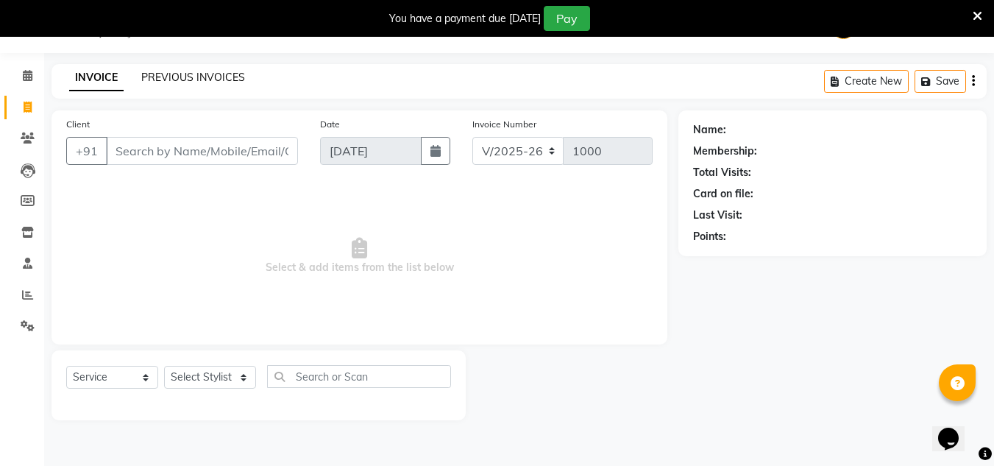
click at [185, 74] on link "PREVIOUS INVOICES" at bounding box center [193, 77] width 104 height 13
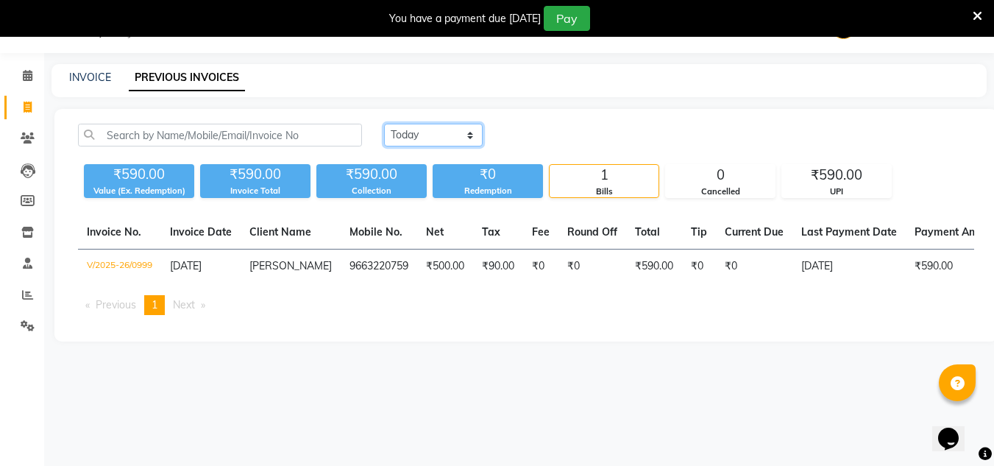
click at [408, 137] on select "[DATE] [DATE] Custom Range" at bounding box center [433, 135] width 99 height 23
select select "range"
click at [384, 124] on select "[DATE] [DATE] Custom Range" at bounding box center [433, 135] width 99 height 23
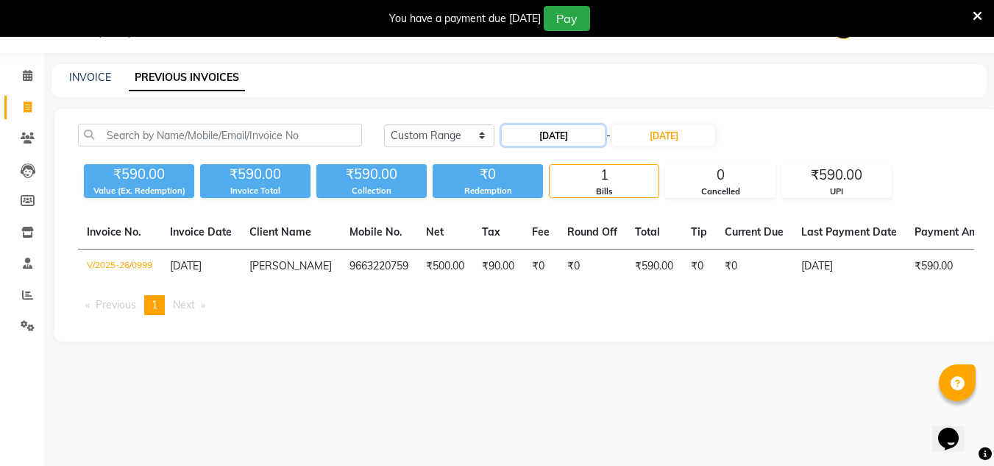
click at [536, 140] on input "[DATE]" at bounding box center [553, 135] width 103 height 21
select select "9"
select select "2025"
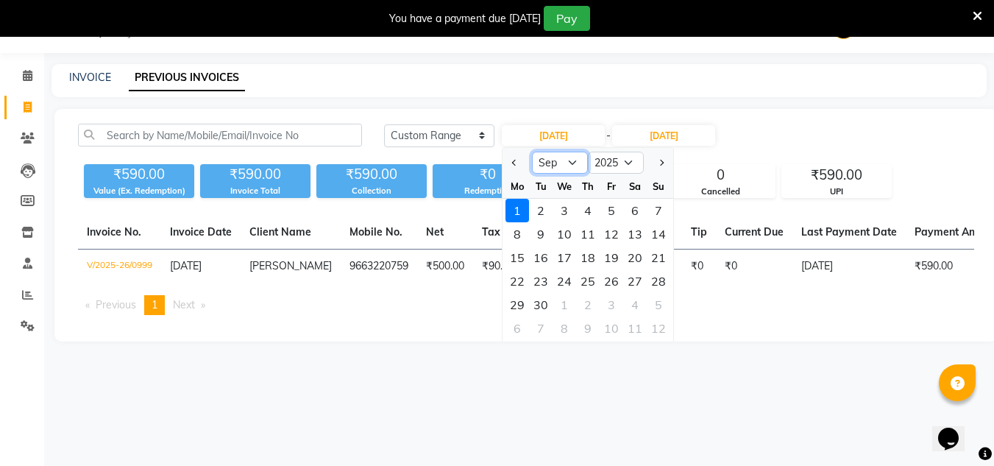
click at [576, 160] on select "Jan Feb Mar Apr May Jun [DATE] Aug Sep Oct Nov Dec" at bounding box center [560, 162] width 56 height 22
select select "8"
click at [532, 151] on select "Jan Feb Mar Apr May Jun [DATE] Aug Sep Oct Nov Dec" at bounding box center [560, 162] width 56 height 22
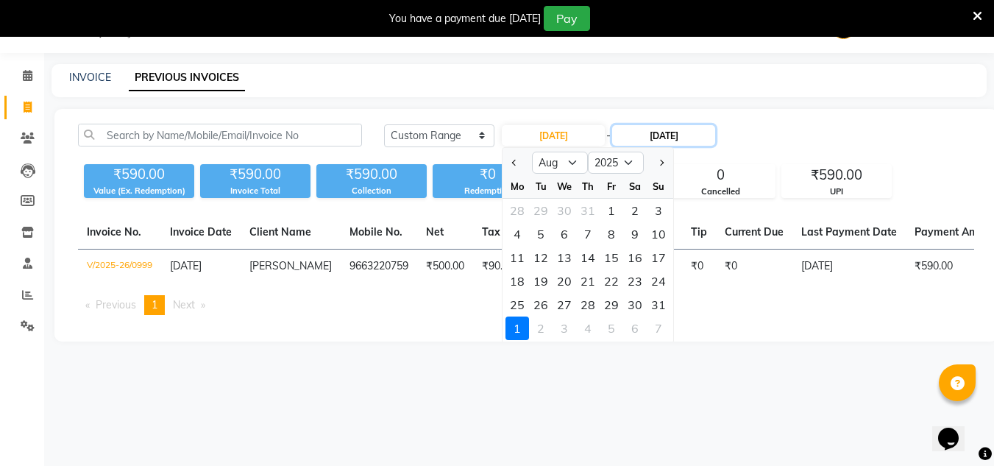
click at [663, 138] on input "[DATE]" at bounding box center [663, 135] width 103 height 21
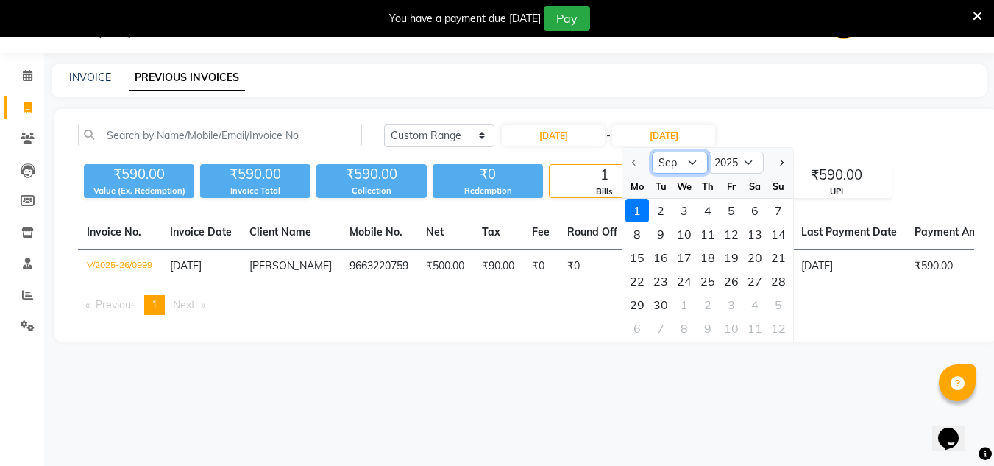
click at [697, 169] on select "Sep Oct Nov Dec" at bounding box center [680, 162] width 56 height 22
click at [691, 158] on select "Sep Oct Nov Dec" at bounding box center [680, 162] width 56 height 22
click at [669, 161] on select "Sep Oct Nov Dec" at bounding box center [680, 162] width 56 height 22
click at [810, 102] on main "INVOICE PREVIOUS INVOICES [DATE] [DATE] Custom Range [DATE] - [DATE] Sep Oct No…" at bounding box center [518, 213] width 949 height 299
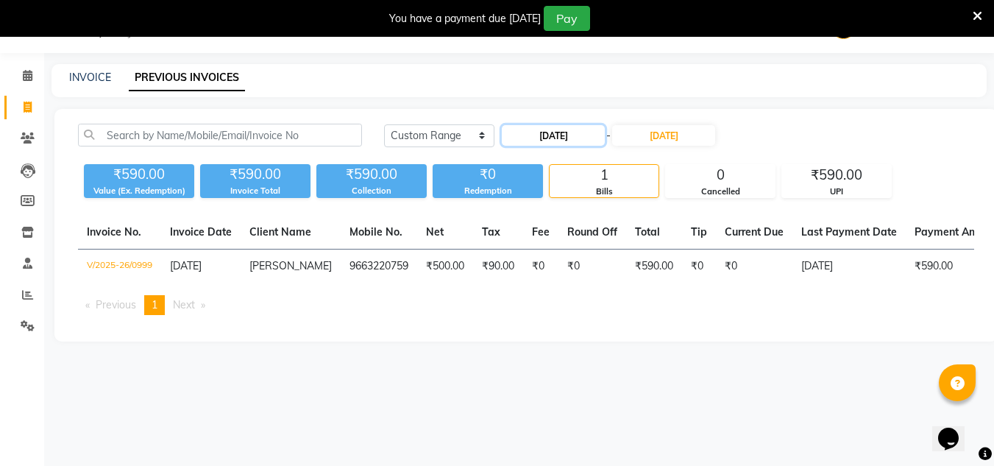
click at [546, 137] on input "[DATE]" at bounding box center [553, 135] width 103 height 21
select select "9"
select select "2025"
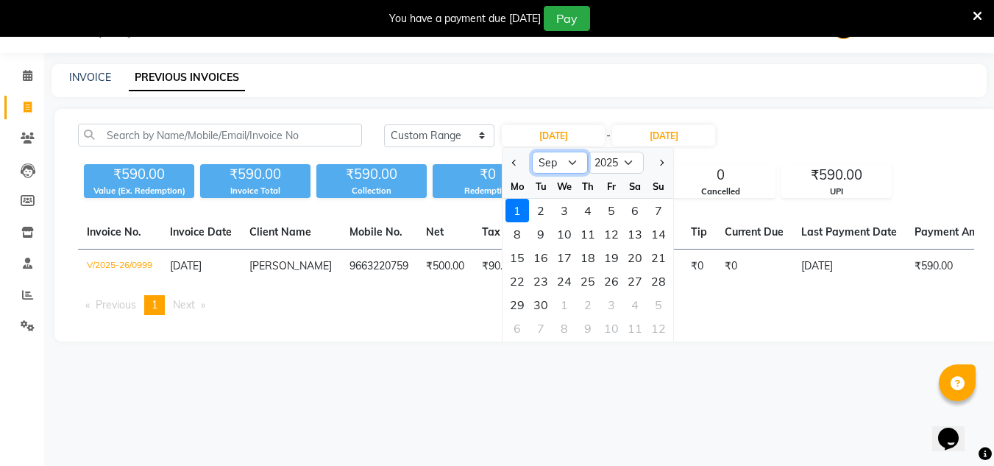
click at [567, 163] on select "Jan Feb Mar Apr May Jun [DATE] Aug Sep Oct Nov Dec" at bounding box center [560, 162] width 56 height 22
select select "8"
click at [532, 151] on select "Jan Feb Mar Apr May Jun [DATE] Aug Sep Oct Nov Dec" at bounding box center [560, 162] width 56 height 22
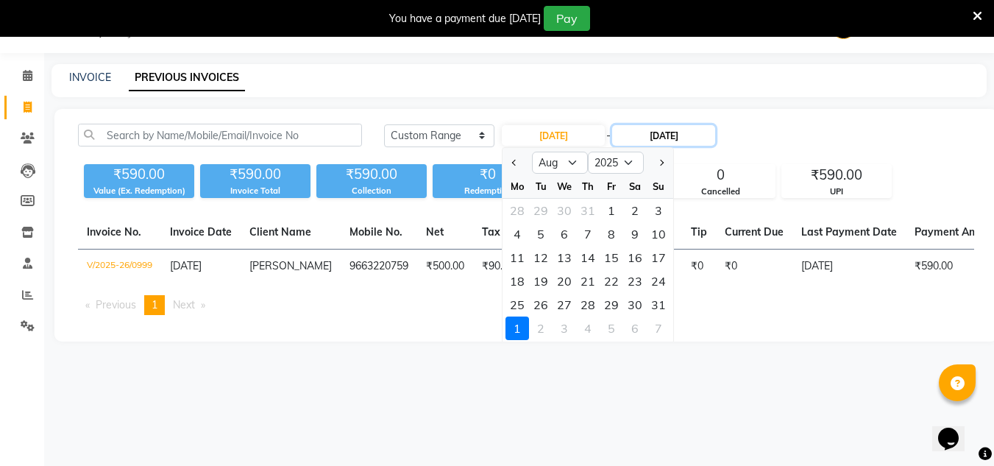
click at [666, 133] on input "[DATE]" at bounding box center [663, 135] width 103 height 21
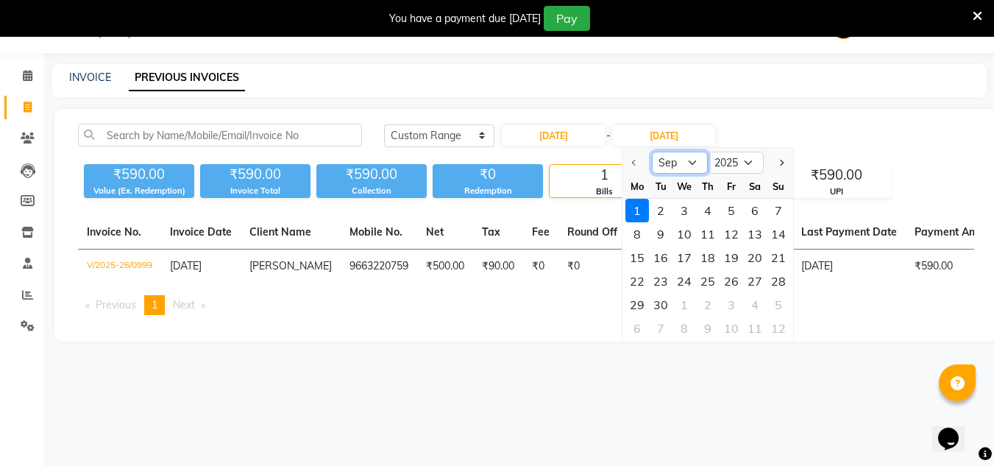
click at [685, 160] on select "Sep Oct Nov Dec" at bounding box center [680, 162] width 56 height 22
click at [695, 160] on select "Sep Oct Nov Dec" at bounding box center [680, 162] width 56 height 22
click at [768, 132] on div "[DATE] [DATE] Custom Range [DATE] - [DATE] Sep Oct Nov [DATE] 2026 2027 2028 20…" at bounding box center [679, 136] width 590 height 24
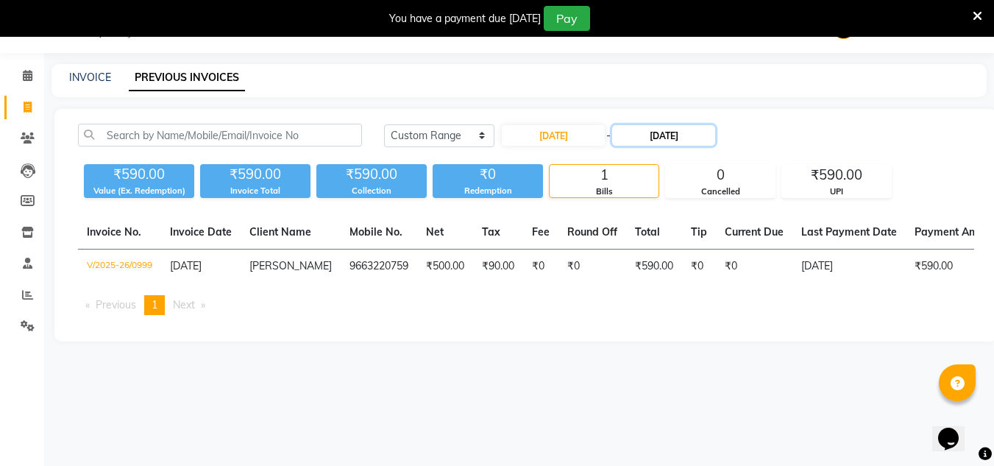
click at [673, 135] on input "[DATE]" at bounding box center [663, 135] width 103 height 21
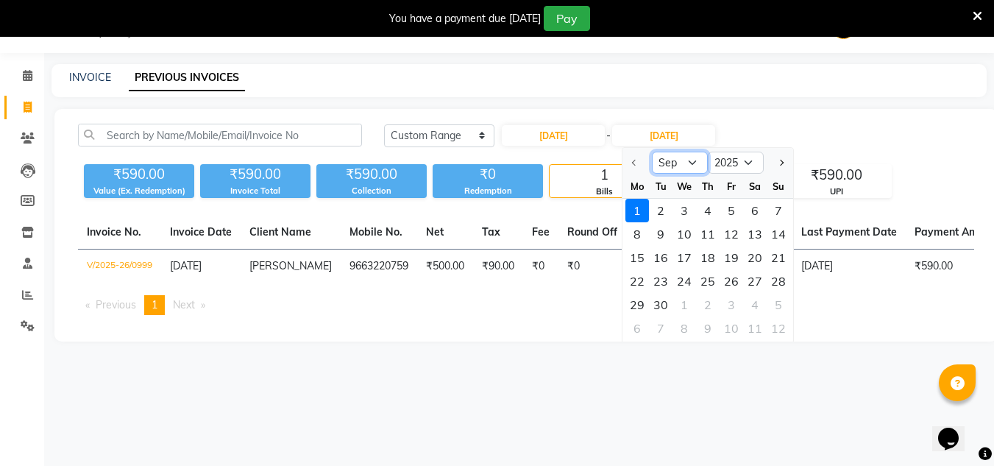
click at [678, 154] on select "Sep Oct Nov Dec" at bounding box center [680, 162] width 56 height 22
click at [635, 163] on div at bounding box center [636, 163] width 29 height 24
click at [630, 161] on div at bounding box center [636, 163] width 29 height 24
click at [634, 165] on div at bounding box center [636, 163] width 29 height 24
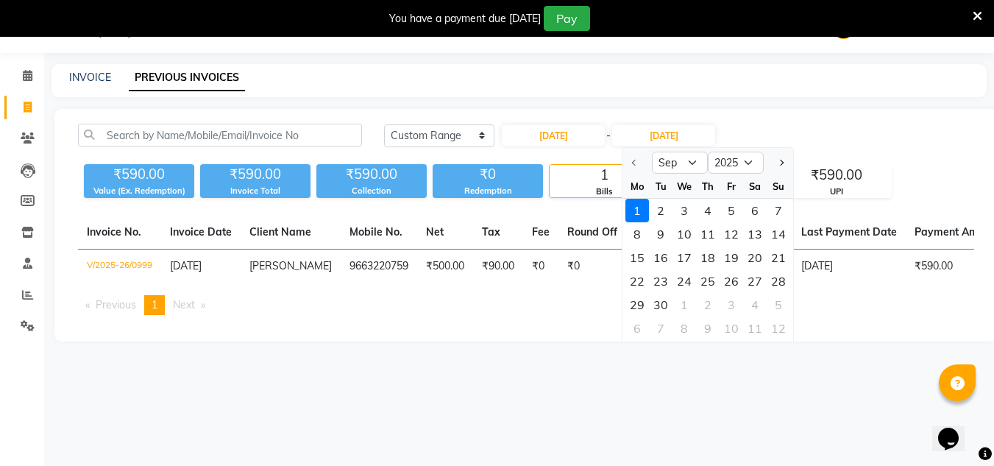
click at [981, 5] on div "You have a payment due [DATE] Pay" at bounding box center [497, 18] width 994 height 37
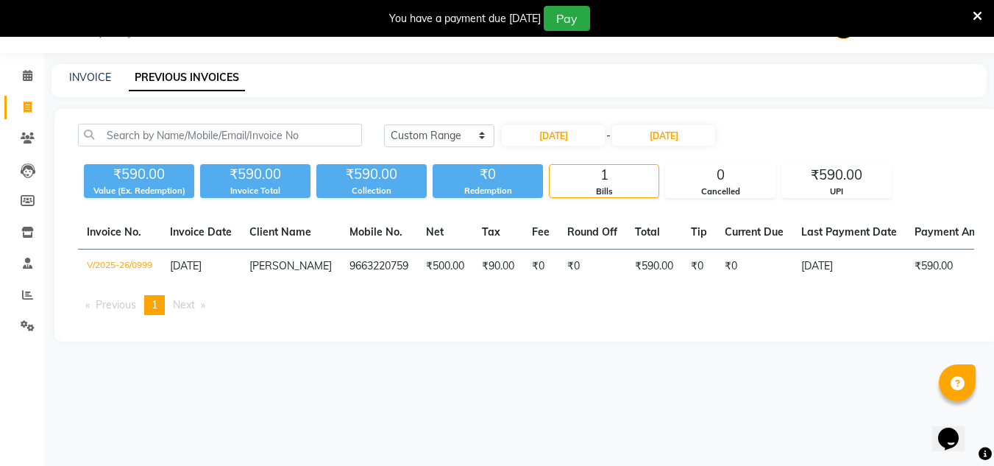
click at [987, 15] on div "You have a payment due [DATE] Pay" at bounding box center [497, 18] width 994 height 37
click at [979, 13] on icon at bounding box center [977, 16] width 10 height 13
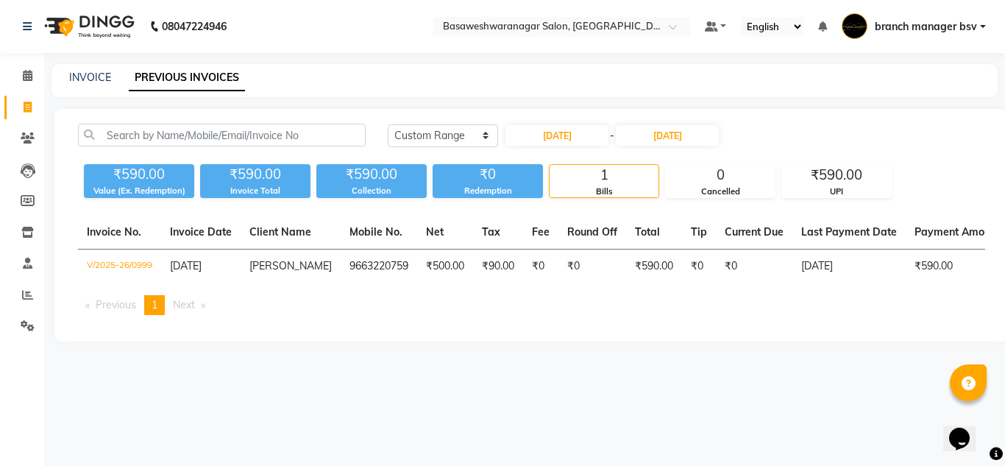
click at [982, 19] on link "branch manager bsv" at bounding box center [913, 27] width 144 height 24
click at [766, 97] on main "INVOICE PREVIOUS INVOICES [DATE] [DATE] Custom Range [DATE] - [DATE] ₹590.00 Va…" at bounding box center [524, 213] width 960 height 299
click at [26, 76] on icon at bounding box center [28, 75] width 10 height 11
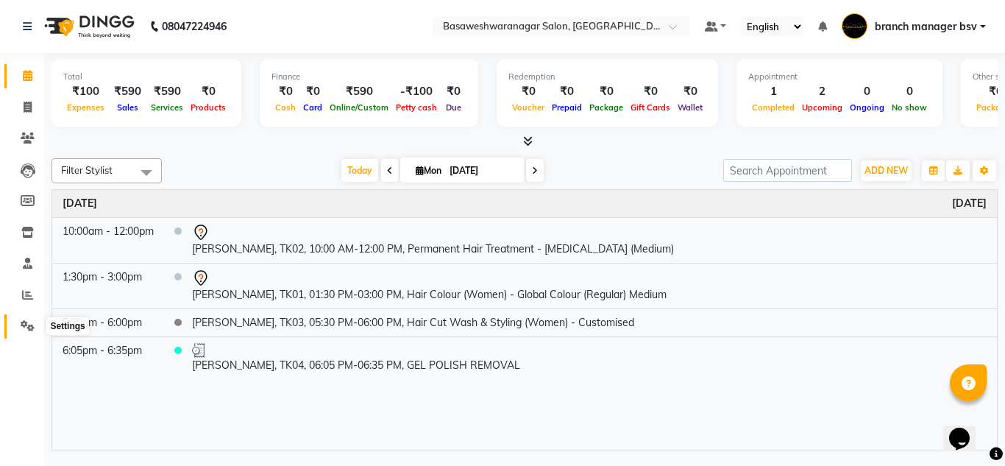
click at [29, 324] on icon at bounding box center [28, 325] width 14 height 11
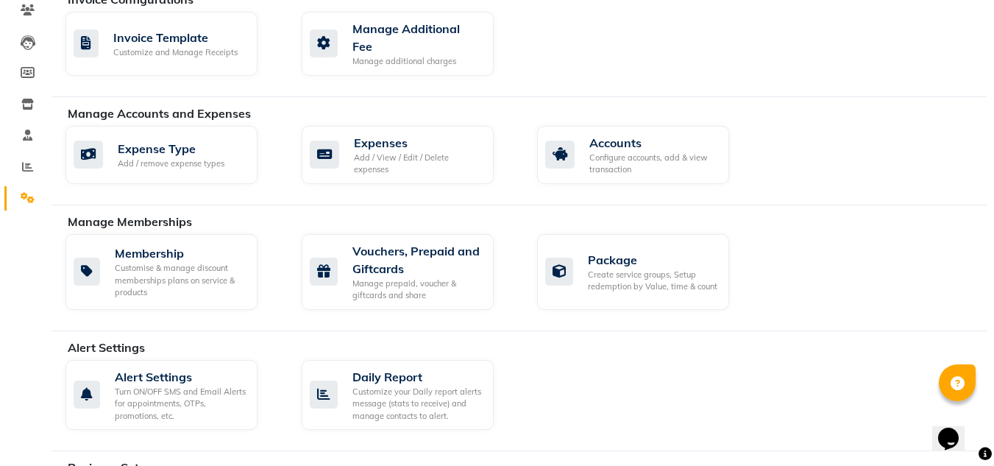
scroll to position [189, 0]
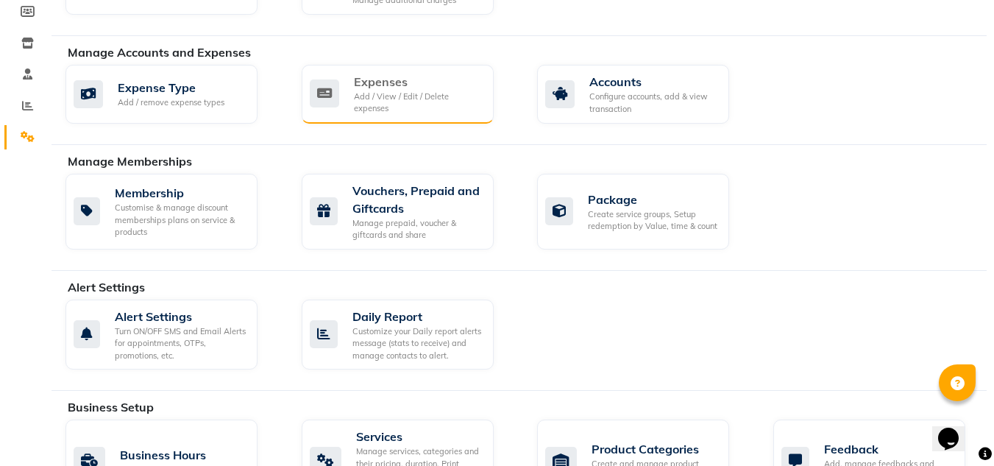
click at [409, 90] on div "Add / View / Edit / Delete expenses" at bounding box center [418, 102] width 128 height 24
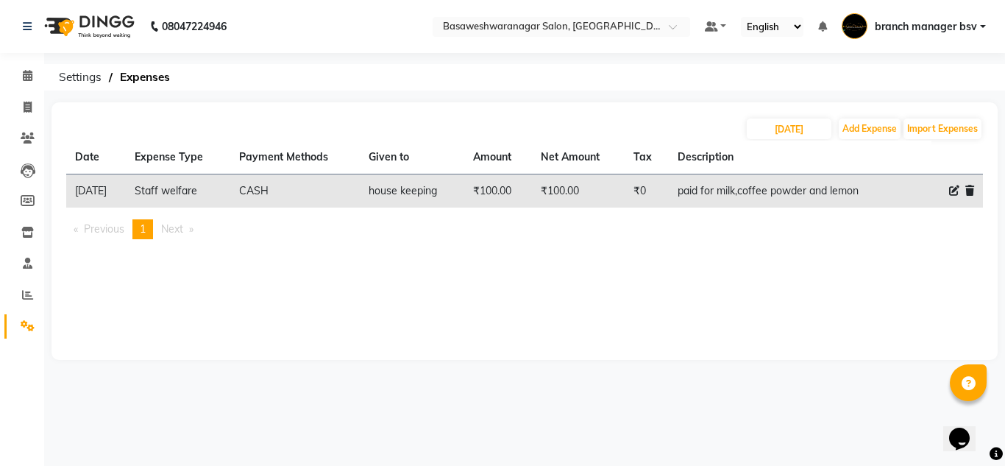
drag, startPoint x: 379, startPoint y: 193, endPoint x: 349, endPoint y: 191, distance: 30.2
click at [349, 191] on td "CASH" at bounding box center [294, 191] width 129 height 34
click at [414, 196] on td "house keeping" at bounding box center [412, 191] width 104 height 34
click at [946, 191] on div at bounding box center [957, 190] width 34 height 15
click at [955, 191] on icon at bounding box center [954, 190] width 10 height 10
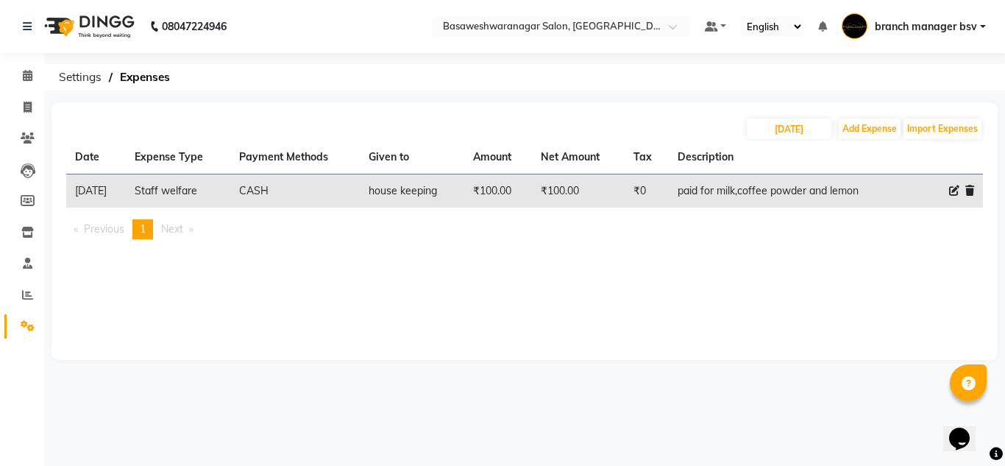
select select "8093"
select select "1"
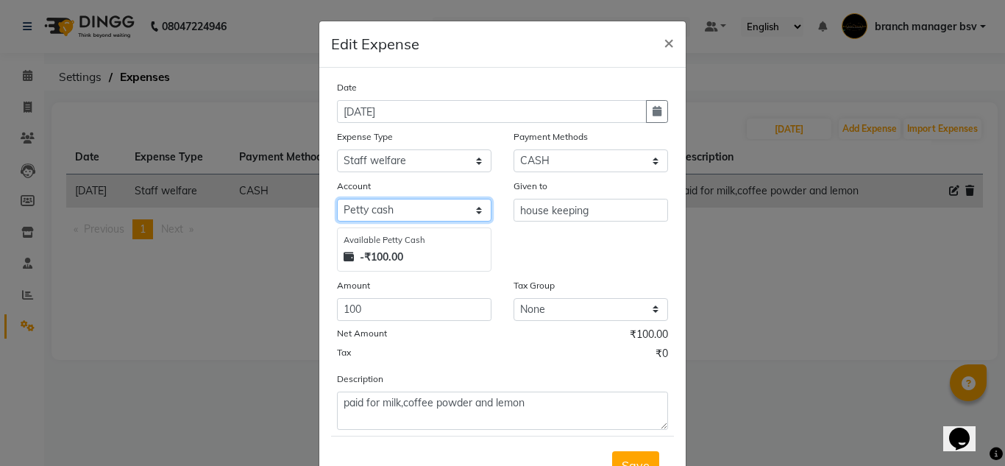
click at [452, 215] on select "Select [PERSON_NAME] cash Cash Settlement [PERSON_NAME] Bank MONTHLY EXPENSES" at bounding box center [414, 210] width 154 height 23
select select "6158"
click at [337, 199] on select "Select [PERSON_NAME] cash Cash Settlement [PERSON_NAME] Bank MONTHLY EXPENSES" at bounding box center [414, 210] width 154 height 23
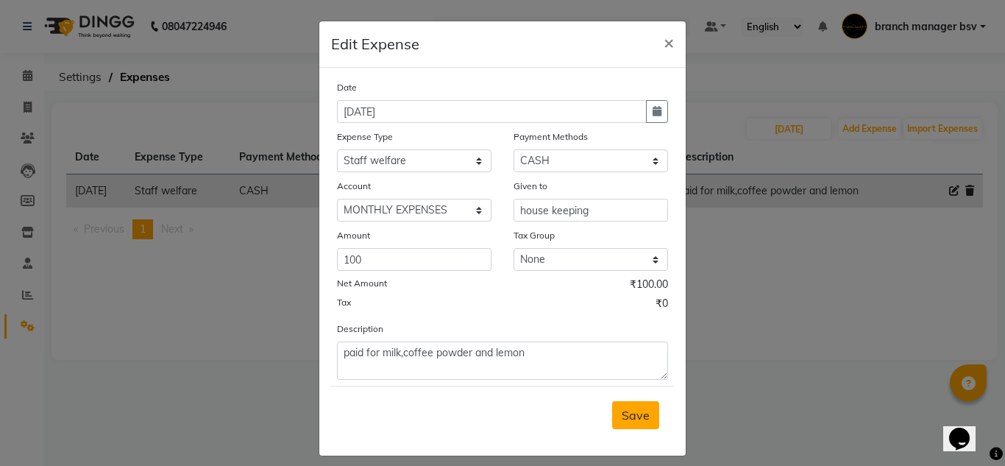
click at [639, 411] on span "Save" at bounding box center [635, 414] width 28 height 15
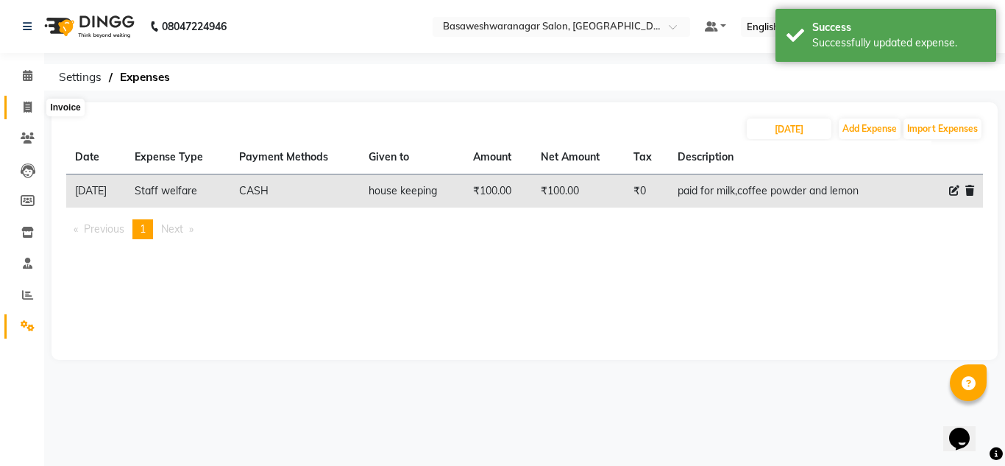
click at [30, 113] on span at bounding box center [28, 107] width 26 height 17
select select "842"
select select "service"
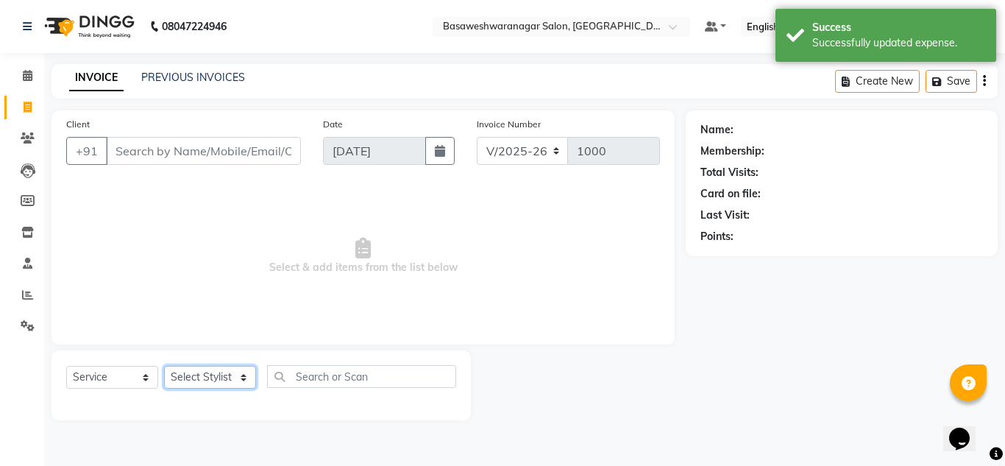
click at [231, 371] on select "Select Stylist [PERSON_NAME] manager bsv [PERSON_NAME] [PERSON_NAME] [PERSON_NA…" at bounding box center [210, 377] width 92 height 23
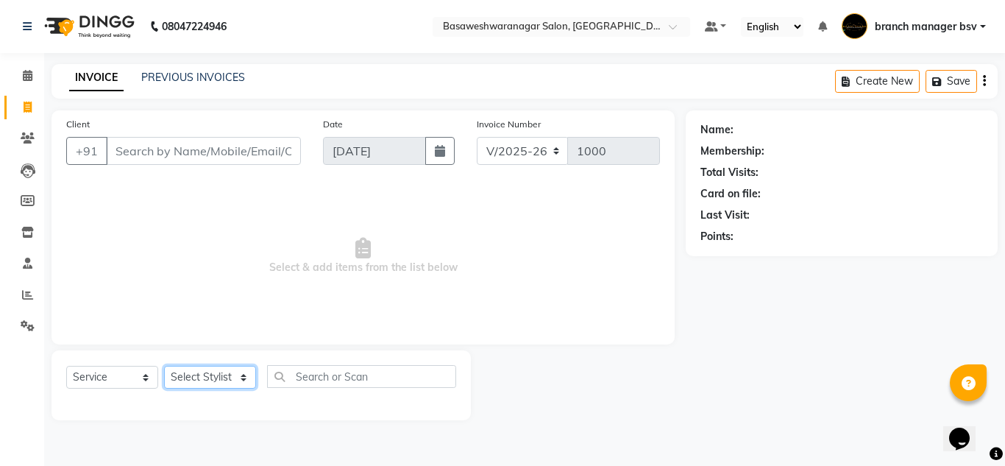
select select "46882"
click at [164, 366] on select "Select Stylist [PERSON_NAME] manager bsv [PERSON_NAME] [PERSON_NAME] [PERSON_NA…" at bounding box center [210, 377] width 92 height 23
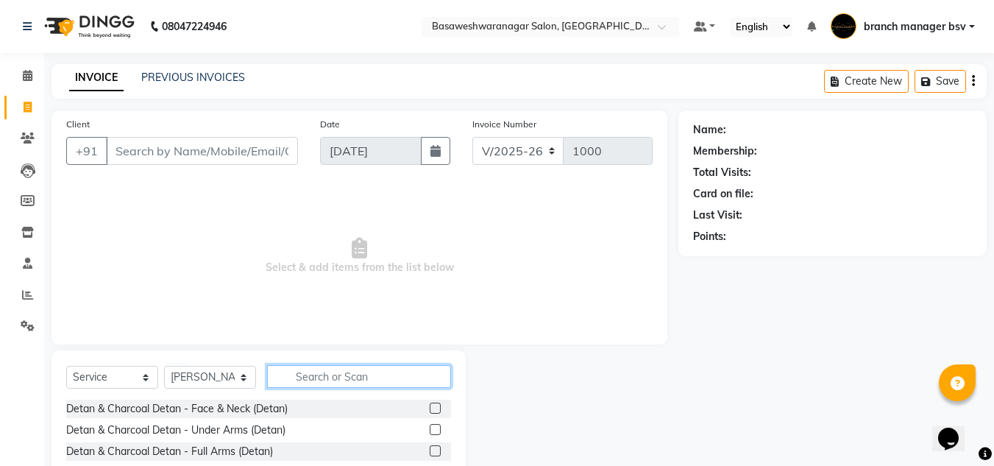
click at [302, 371] on input "text" at bounding box center [359, 376] width 184 height 23
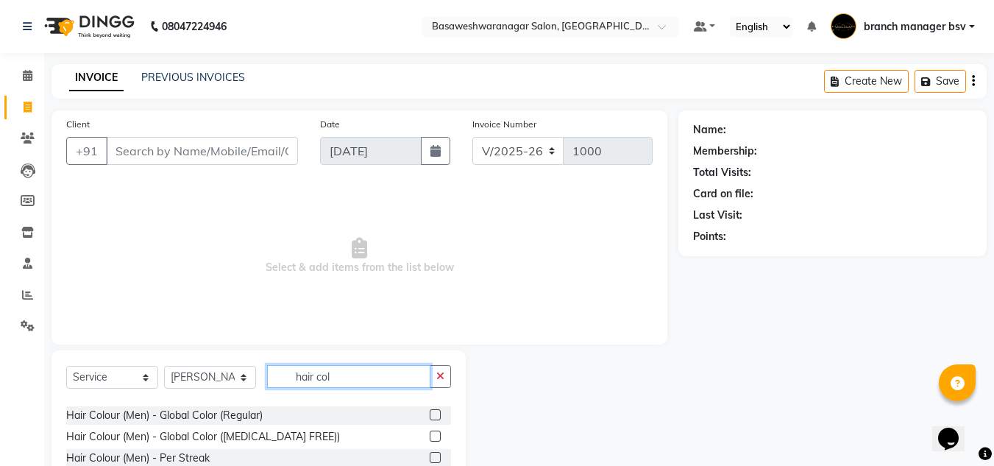
scroll to position [463, 0]
type input "hair col"
click at [418, 433] on div "Hair Colour (Men) - Global Color ([MEDICAL_DATA] FREE))" at bounding box center [258, 436] width 385 height 18
click at [429, 434] on label at bounding box center [434, 434] width 11 height 11
click at [429, 434] on input "checkbox" at bounding box center [434, 436] width 10 height 10
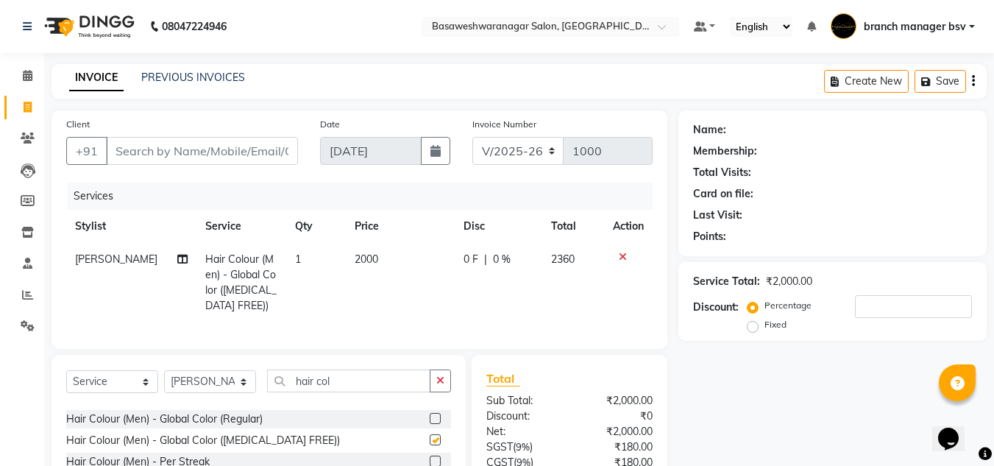
checkbox input "false"
click at [378, 257] on td "2000" at bounding box center [400, 282] width 109 height 79
select select "46882"
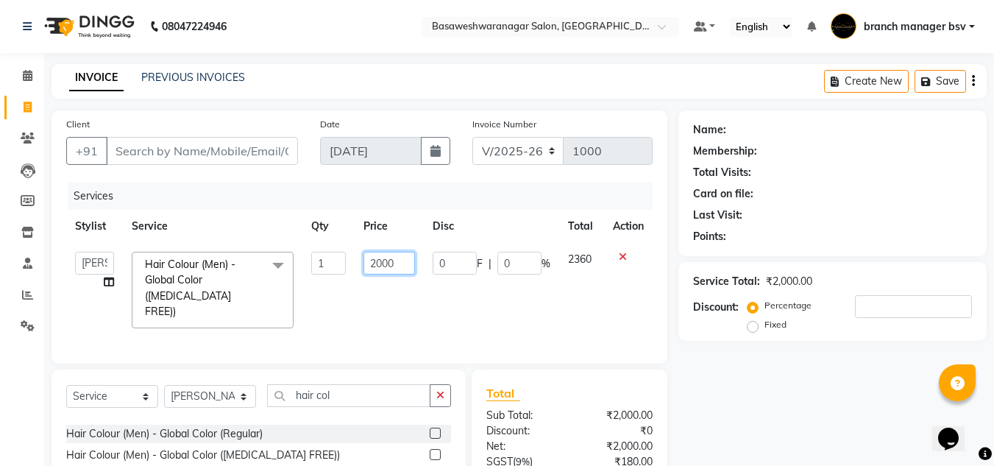
click at [400, 257] on input "2000" at bounding box center [388, 263] width 51 height 23
type input "2"
type input "1000"
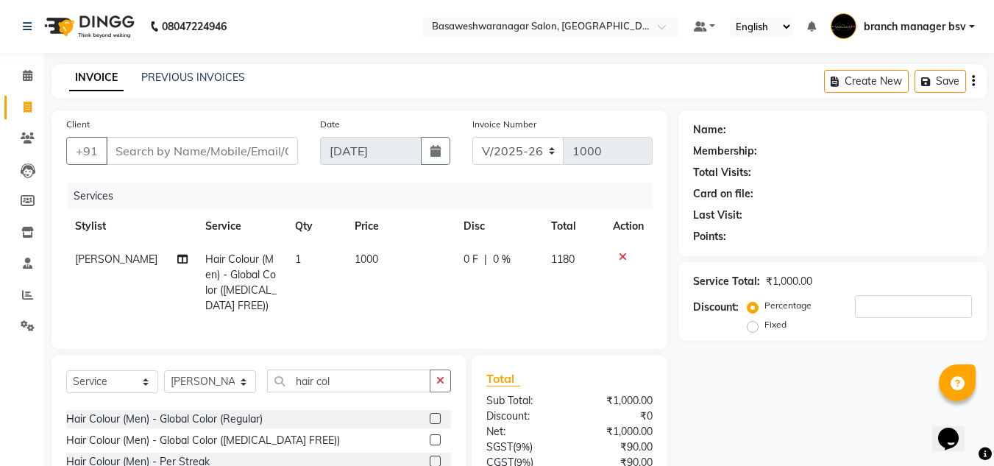
click at [719, 377] on div "Name: Membership: Total Visits: Card on file: Last Visit: Points: Service Total…" at bounding box center [837, 340] width 319 height 461
click at [395, 392] on input "hair col" at bounding box center [348, 380] width 163 height 23
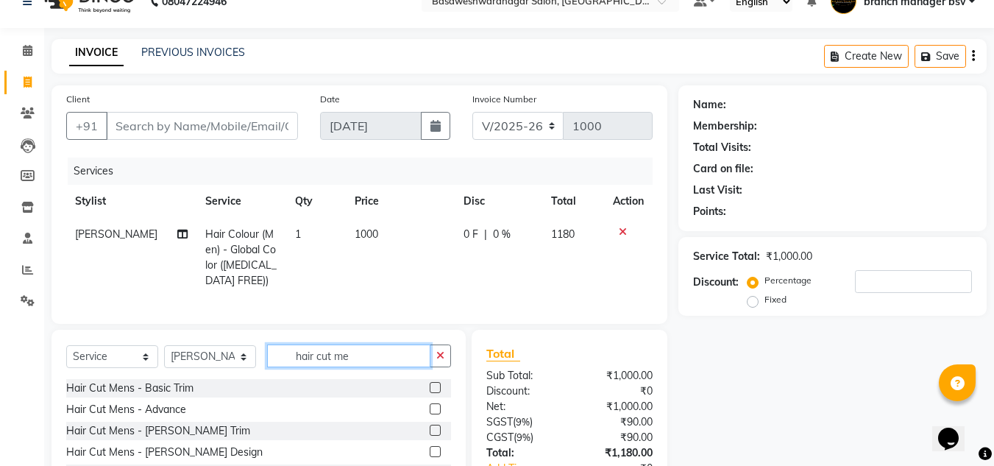
scroll to position [27, 0]
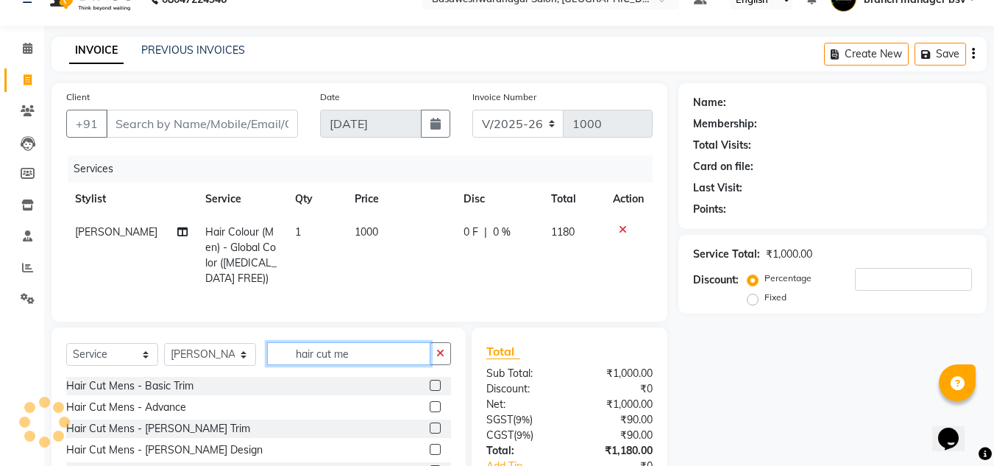
type input "hair cut me"
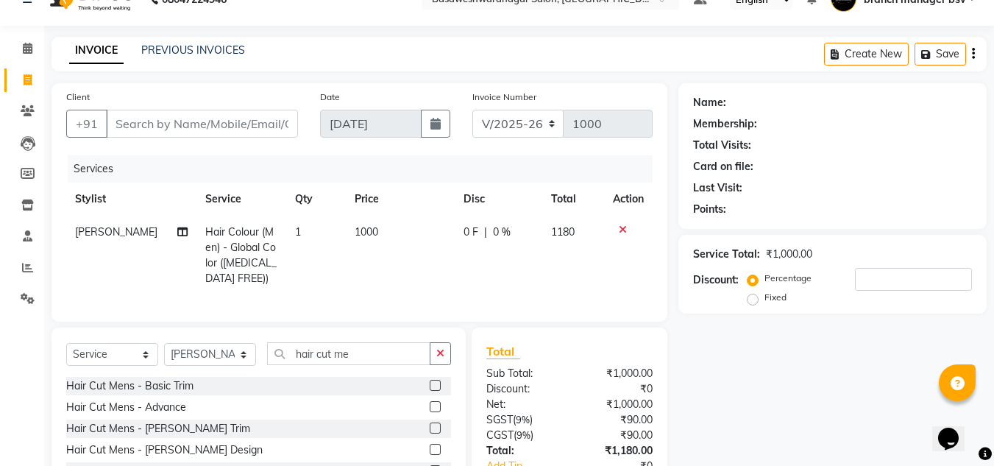
click at [432, 412] on label at bounding box center [434, 406] width 11 height 11
click at [432, 412] on input "checkbox" at bounding box center [434, 407] width 10 height 10
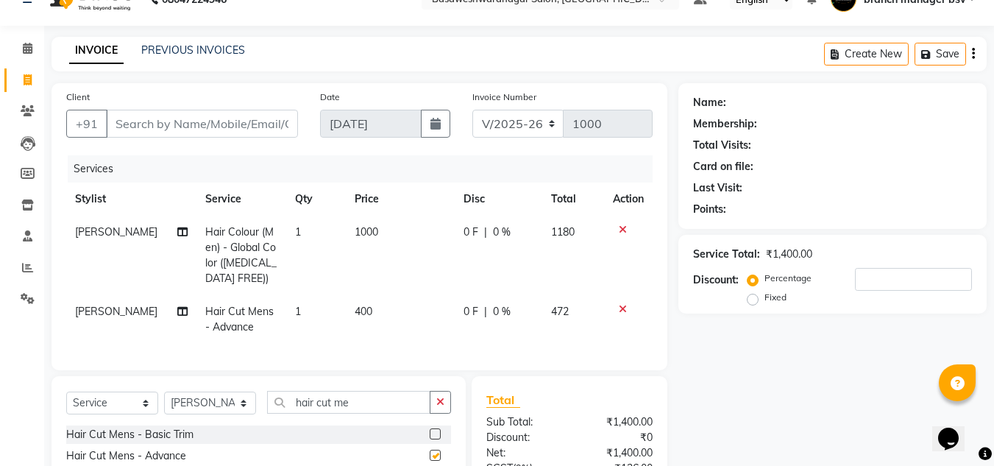
checkbox input "false"
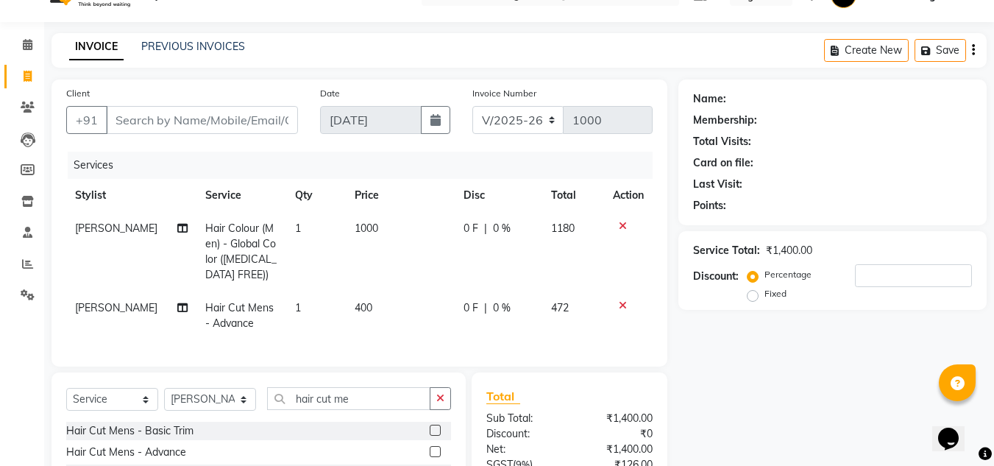
scroll to position [0, 0]
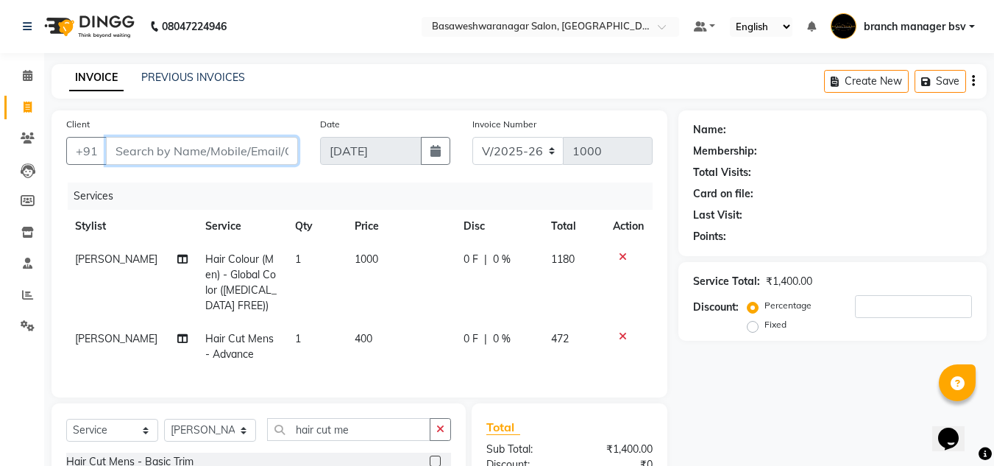
click at [279, 152] on input "Client" at bounding box center [202, 151] width 192 height 28
click at [149, 142] on input "Client" at bounding box center [202, 151] width 192 height 28
click at [149, 147] on input "Client" at bounding box center [202, 151] width 192 height 28
type input "8"
type input "0"
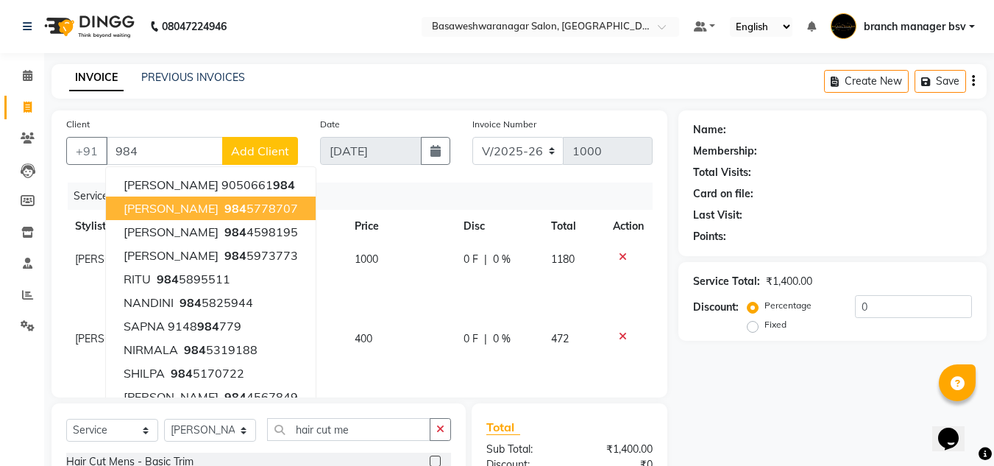
click at [832, 417] on div "Name: Membership: Total Visits: Card on file: Last Visit: Points: Service Total…" at bounding box center [837, 364] width 319 height 509
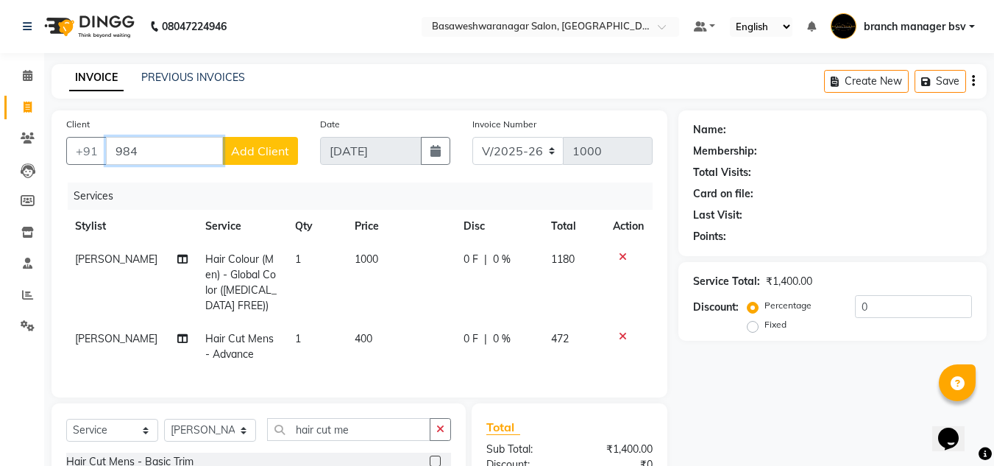
click at [189, 155] on input "984" at bounding box center [164, 151] width 117 height 28
type input "98454077888"
click at [265, 138] on button "Add Client" at bounding box center [260, 151] width 76 height 28
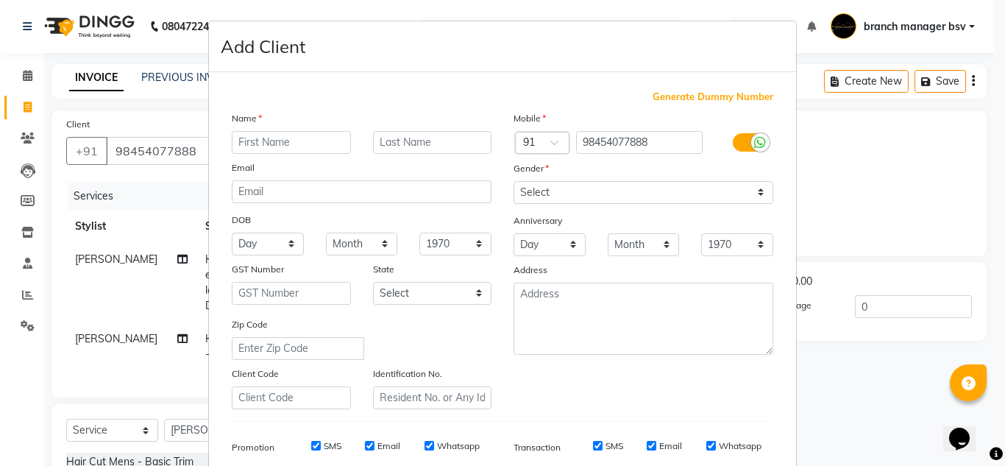
click at [265, 138] on input "text" at bounding box center [291, 142] width 119 height 23
type input "sham"
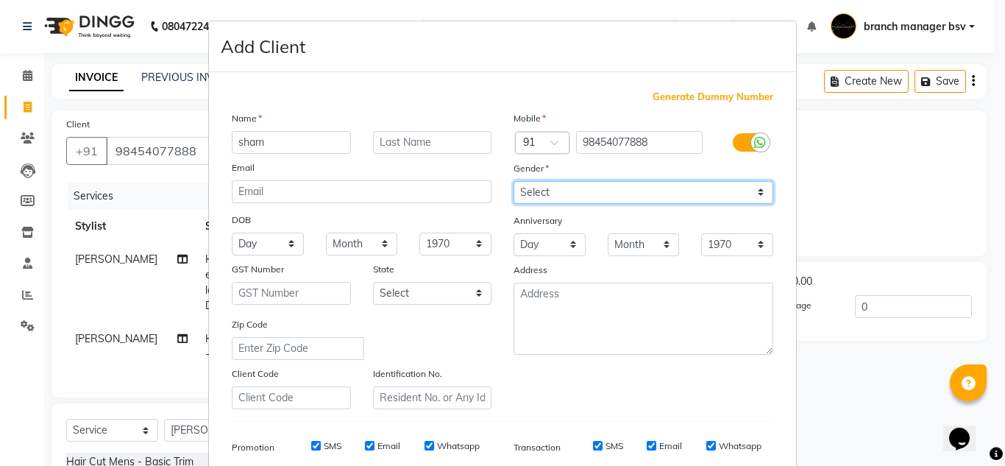
click at [541, 193] on select "Select [DEMOGRAPHIC_DATA] [DEMOGRAPHIC_DATA] Other Prefer Not To Say" at bounding box center [643, 192] width 260 height 23
select select "[DEMOGRAPHIC_DATA]"
click at [513, 181] on select "Select [DEMOGRAPHIC_DATA] [DEMOGRAPHIC_DATA] Other Prefer Not To Say" at bounding box center [643, 192] width 260 height 23
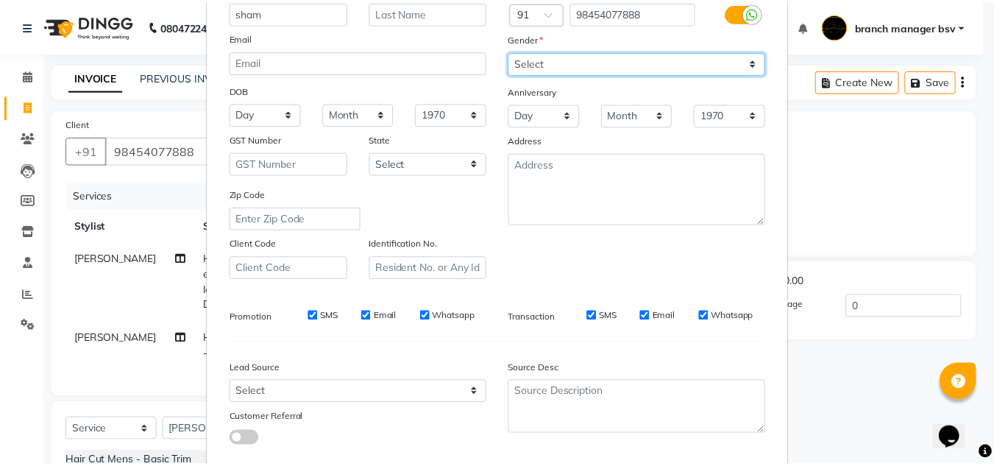
scroll to position [213, 0]
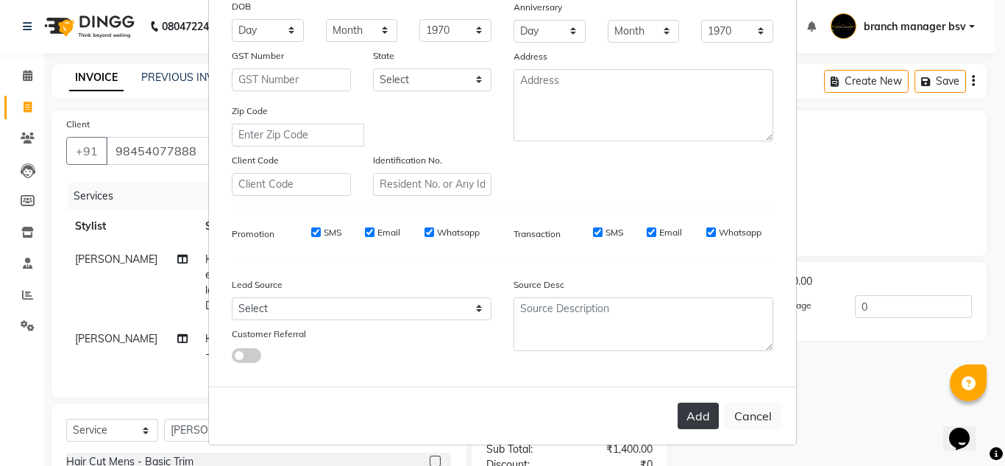
click at [702, 416] on button "Add" at bounding box center [697, 415] width 41 height 26
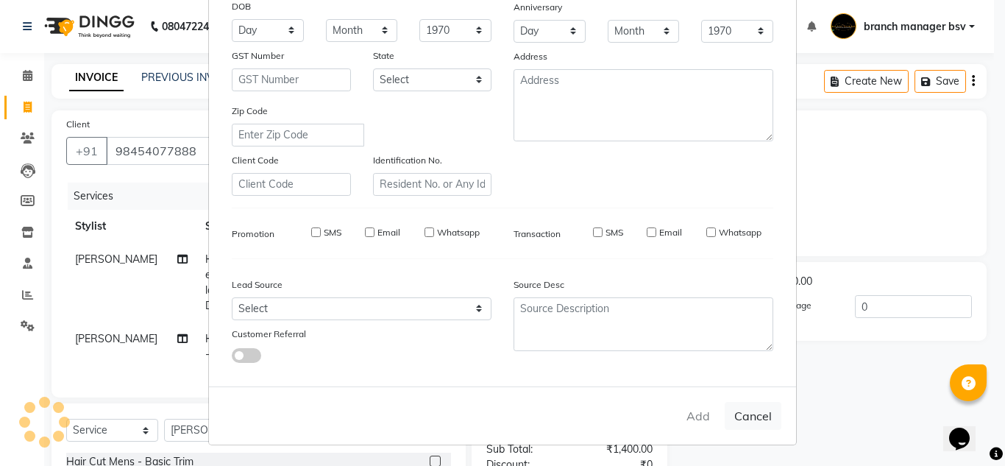
select select
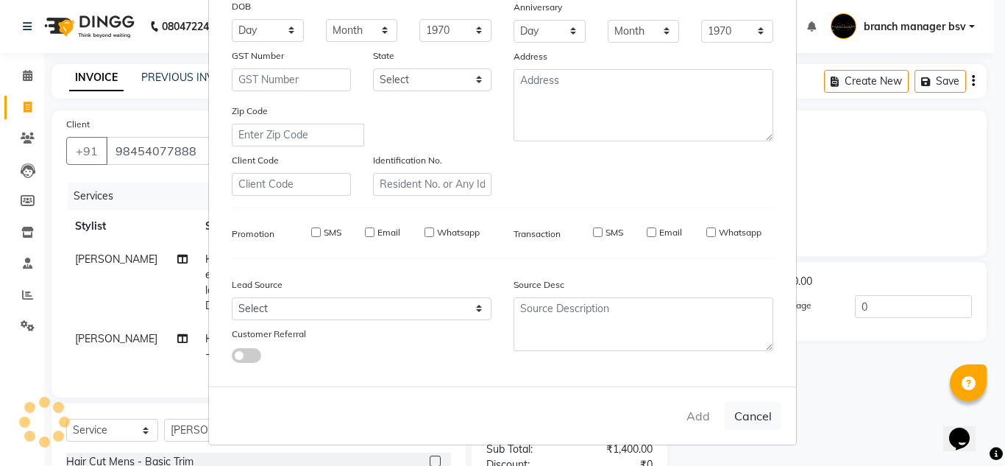
select select
checkbox input "false"
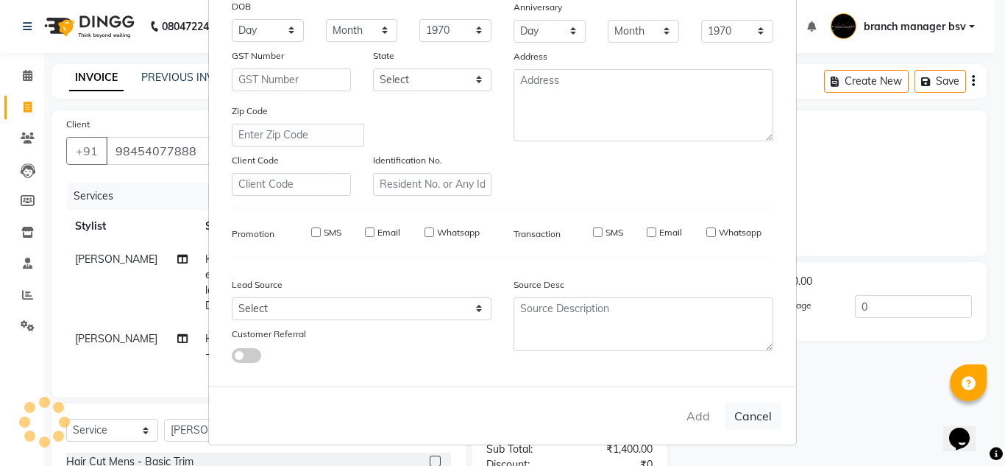
checkbox input "false"
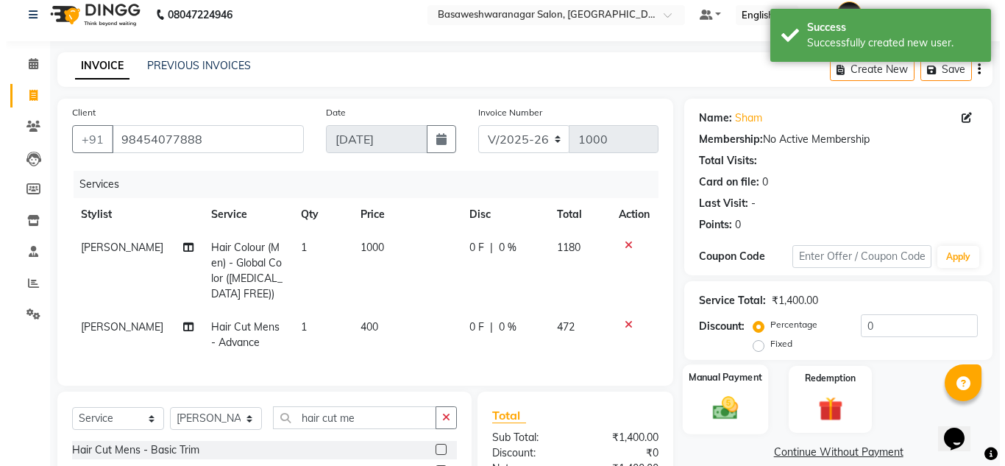
scroll to position [0, 0]
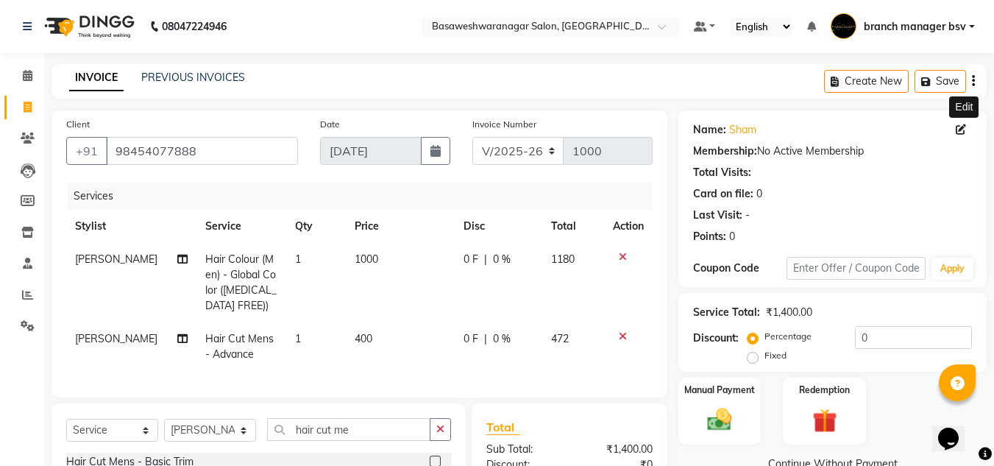
click at [968, 130] on span at bounding box center [963, 129] width 16 height 15
click at [958, 129] on icon at bounding box center [960, 129] width 10 height 10
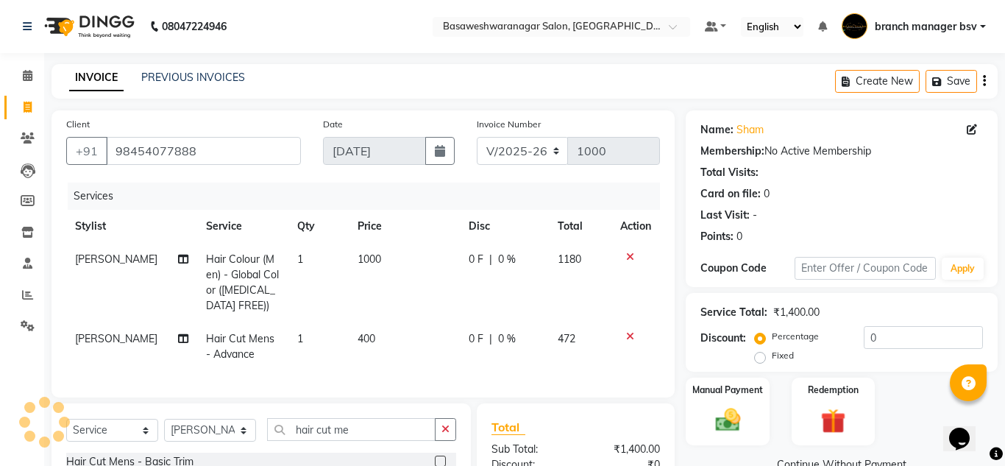
select select "[DEMOGRAPHIC_DATA]"
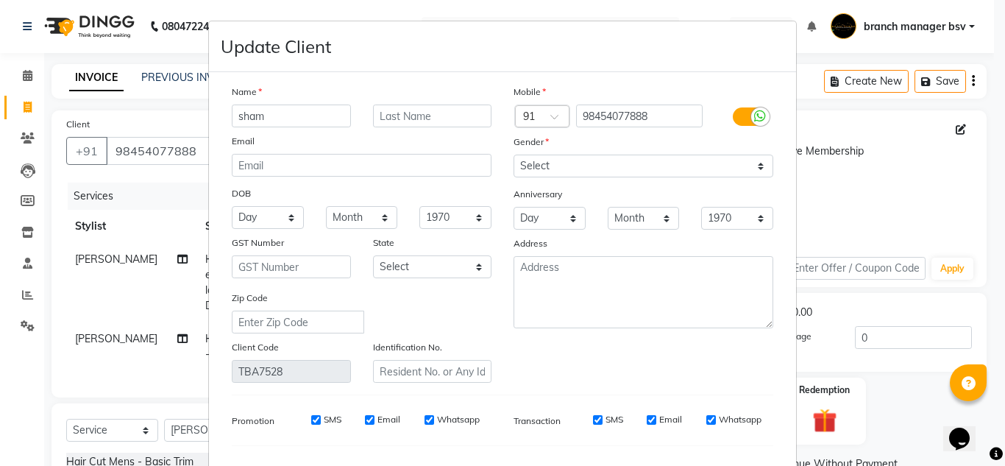
click at [294, 123] on input "sham" at bounding box center [291, 115] width 119 height 23
click at [285, 117] on input "sh" at bounding box center [291, 115] width 119 height 23
type input "shyam"
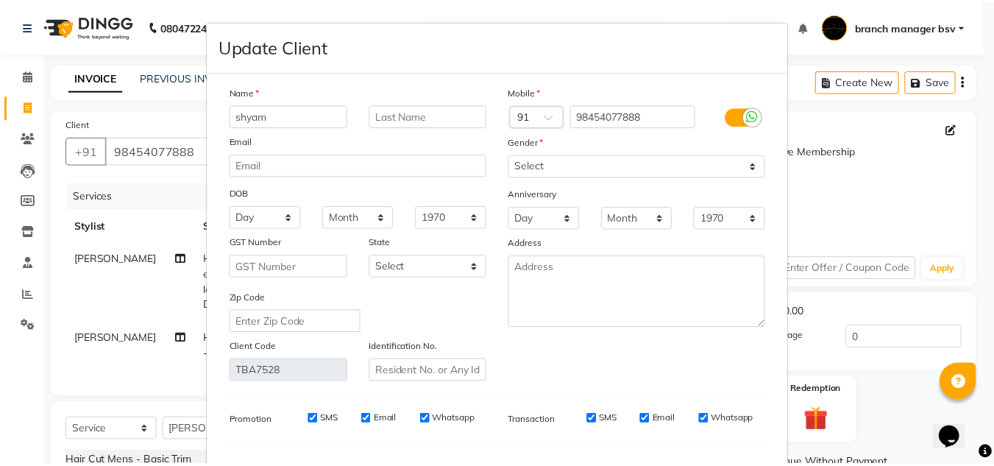
scroll to position [187, 0]
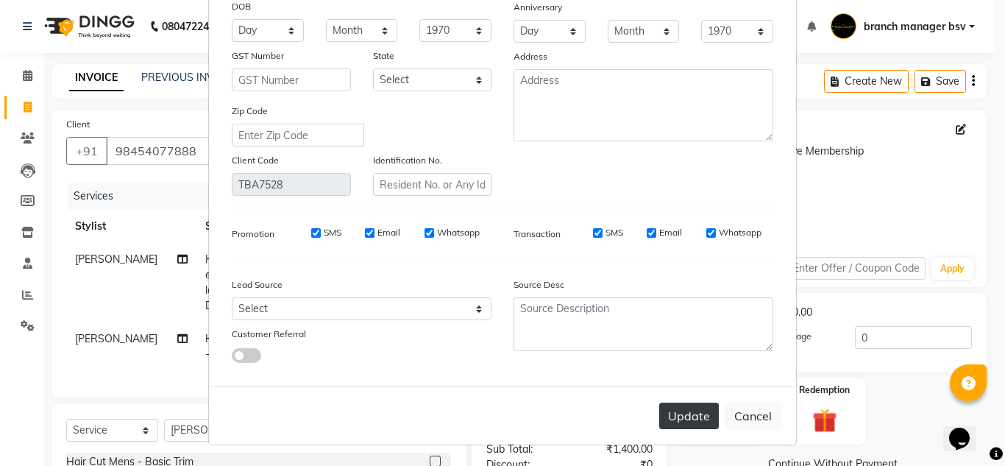
drag, startPoint x: 724, startPoint y: 218, endPoint x: 688, endPoint y: 417, distance: 201.7
click at [688, 417] on button "Update" at bounding box center [689, 415] width 60 height 26
select select
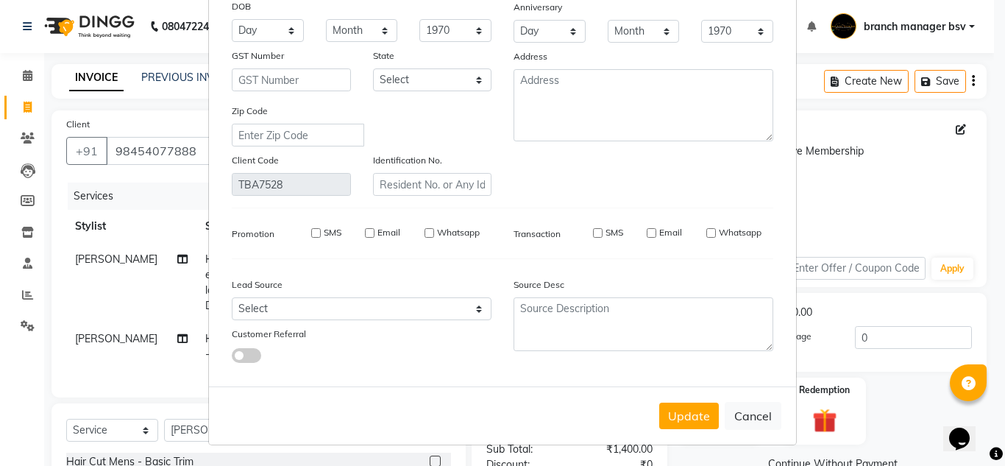
select select
checkbox input "false"
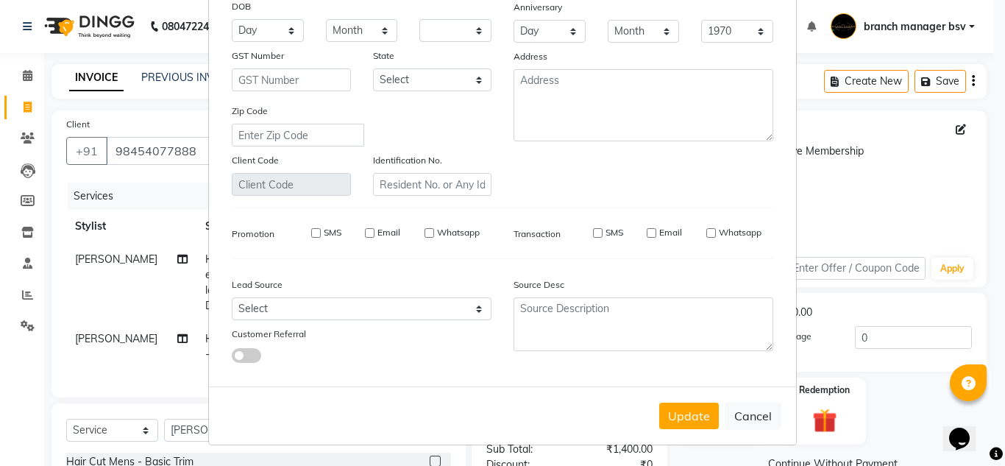
checkbox input "false"
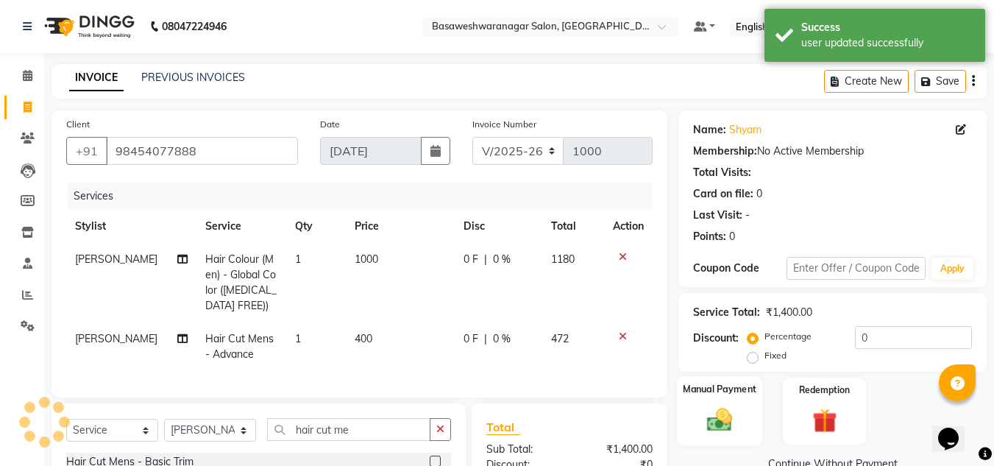
click at [727, 421] on img at bounding box center [719, 418] width 41 height 29
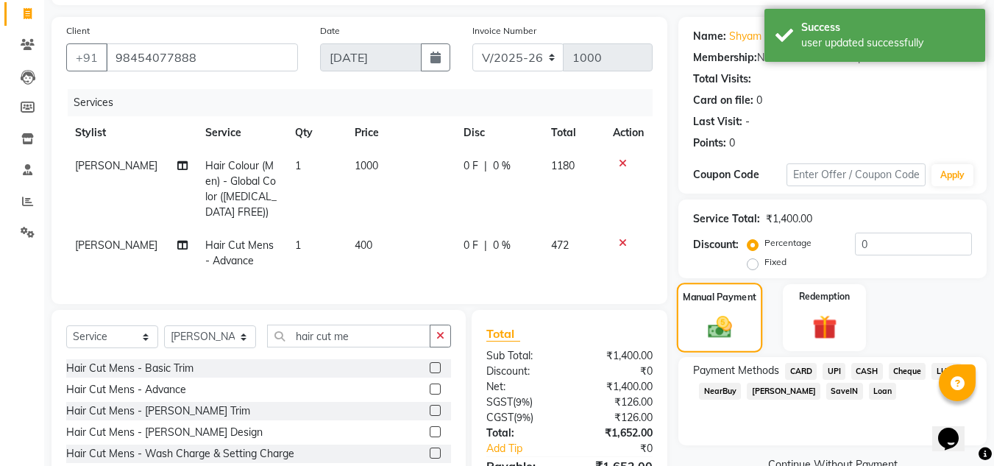
scroll to position [155, 0]
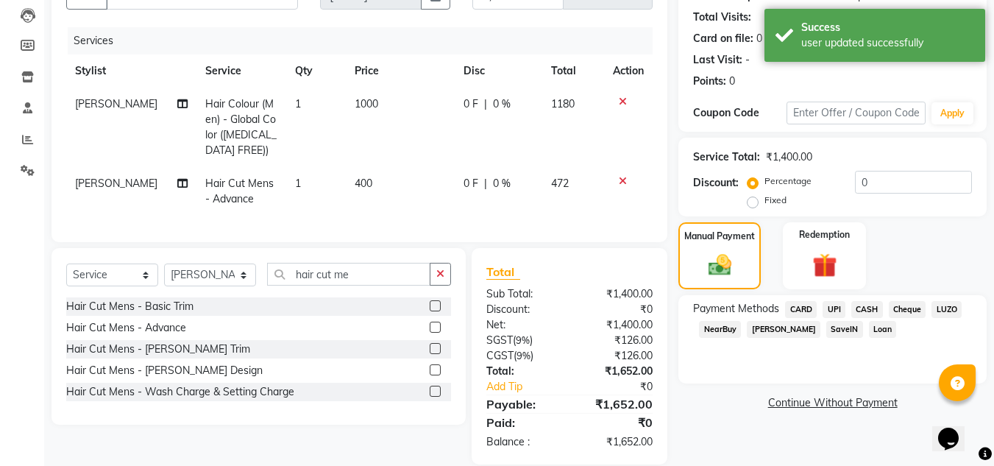
click at [836, 304] on span "UPI" at bounding box center [833, 309] width 23 height 17
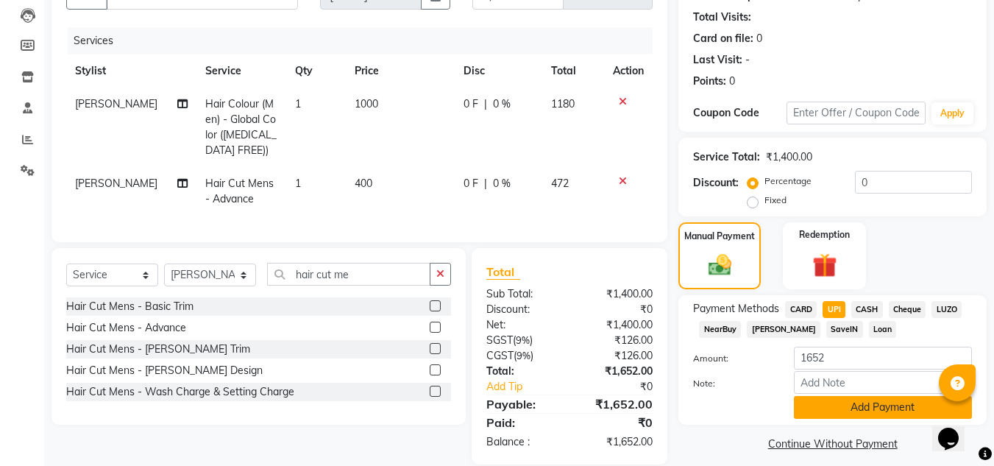
click at [857, 402] on button "Add Payment" at bounding box center [883, 407] width 178 height 23
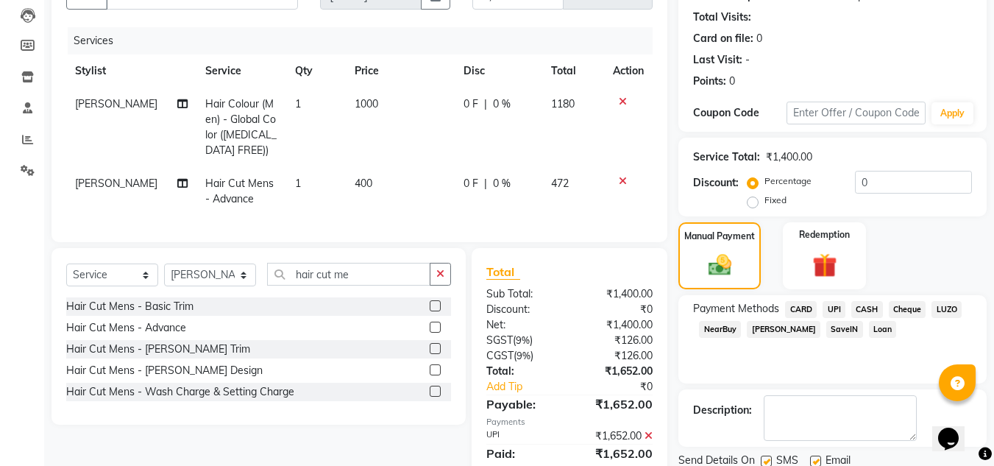
scroll to position [218, 0]
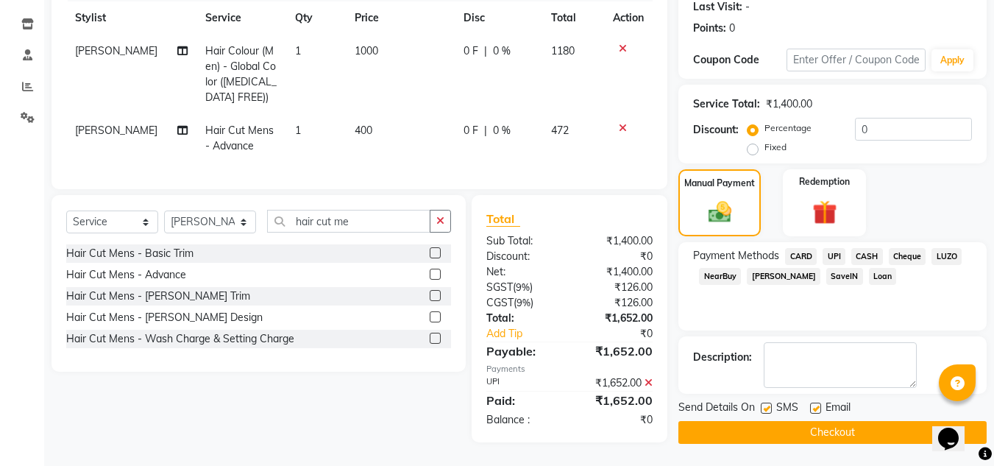
click at [848, 425] on button "Checkout" at bounding box center [832, 432] width 308 height 23
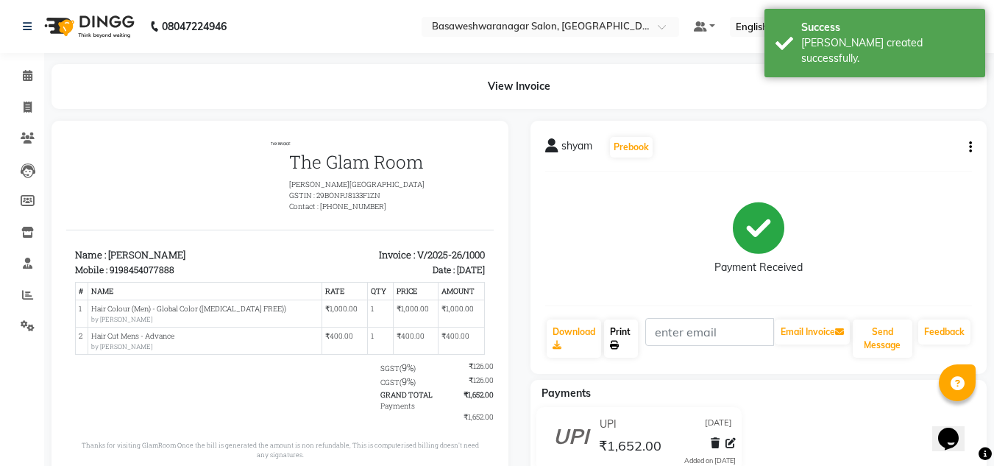
click at [633, 337] on link "Print" at bounding box center [621, 338] width 34 height 38
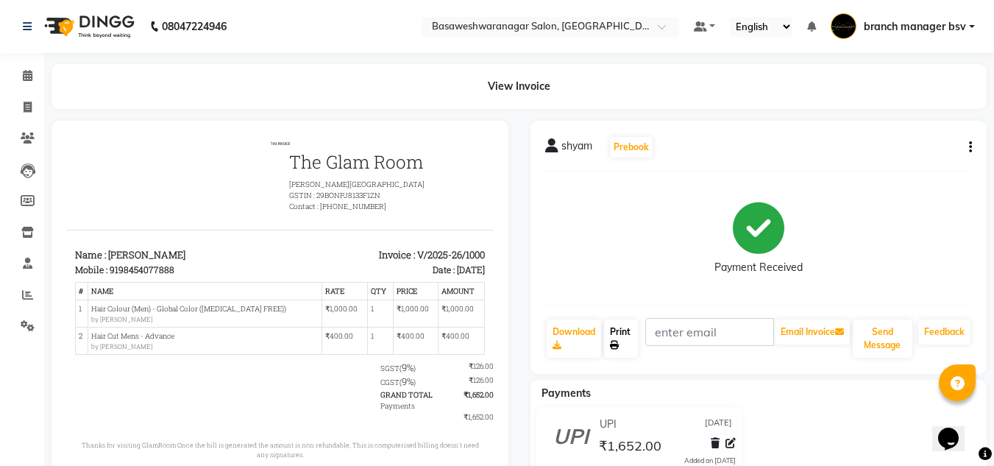
click at [632, 335] on link "Print" at bounding box center [621, 338] width 34 height 38
click at [862, 413] on div "UPI [DATE] ₹1,652.00 Added on [DATE]" at bounding box center [758, 442] width 479 height 71
click at [24, 105] on icon at bounding box center [28, 106] width 8 height 11
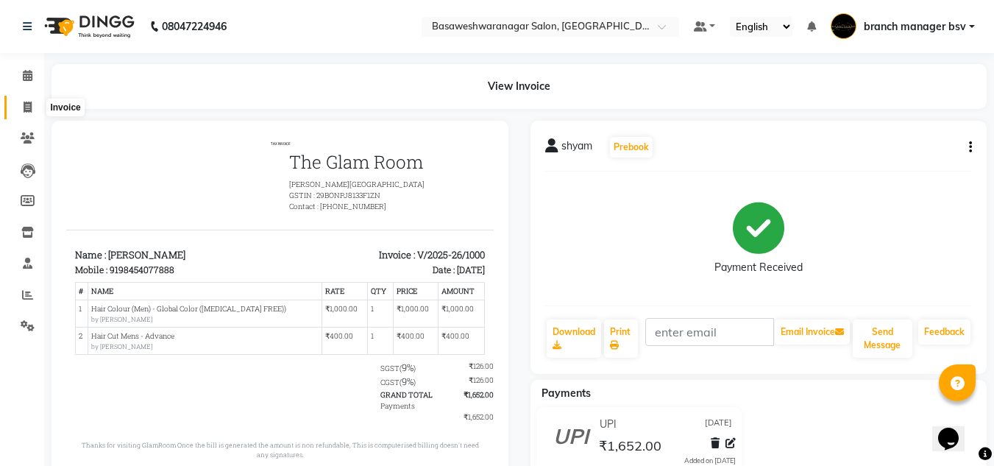
select select "service"
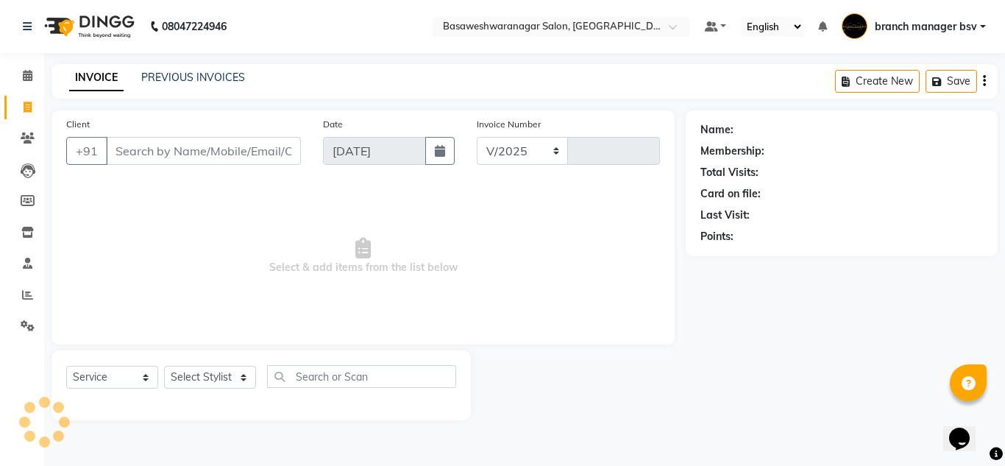
select select "842"
type input "1001"
click at [34, 74] on span at bounding box center [28, 76] width 26 height 17
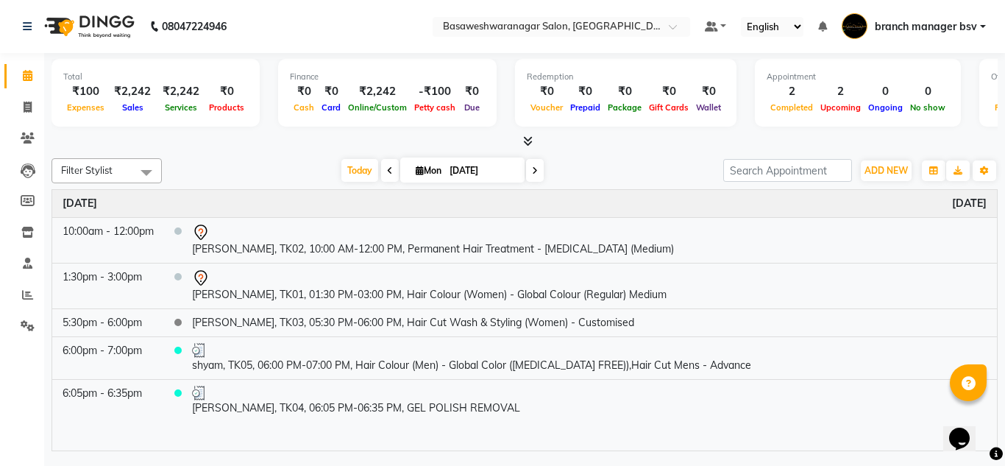
click at [539, 169] on span at bounding box center [535, 170] width 18 height 23
type input "02-09-2025"
